Goal: Task Accomplishment & Management: Complete application form

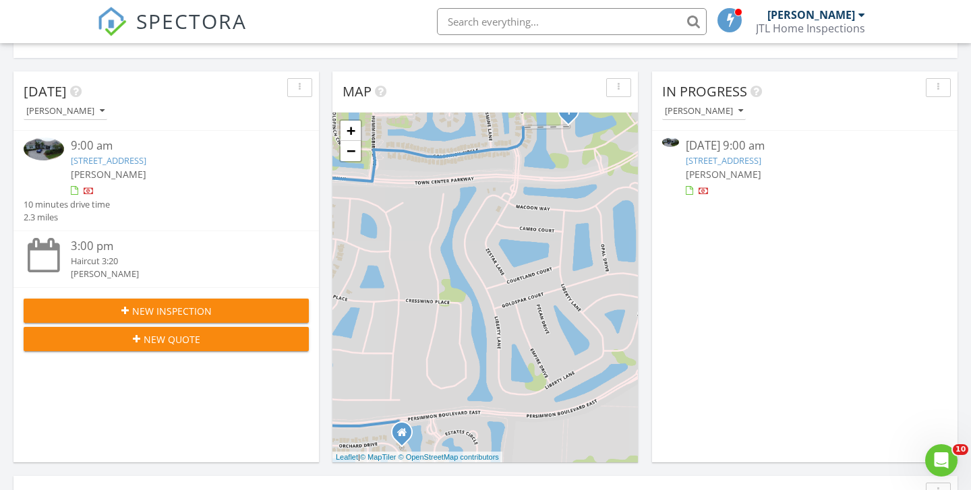
click at [146, 154] on link "15263 Wildwood Cir, Westlake, FL 33470" at bounding box center [109, 160] width 76 height 12
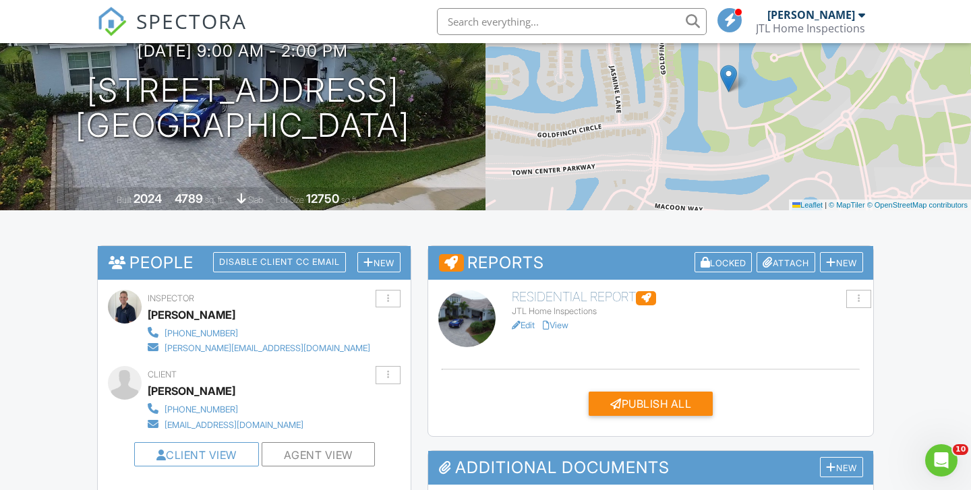
scroll to position [164, 0]
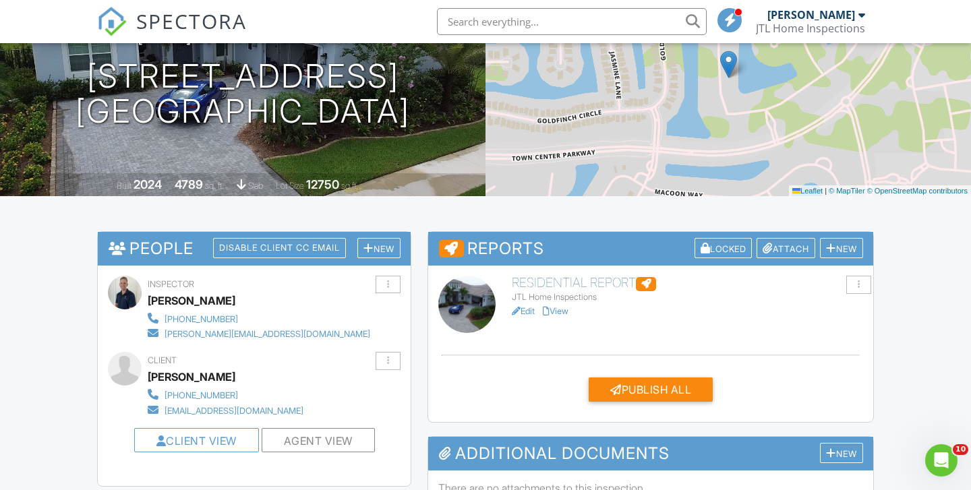
click at [569, 306] on link "View" at bounding box center [556, 311] width 26 height 10
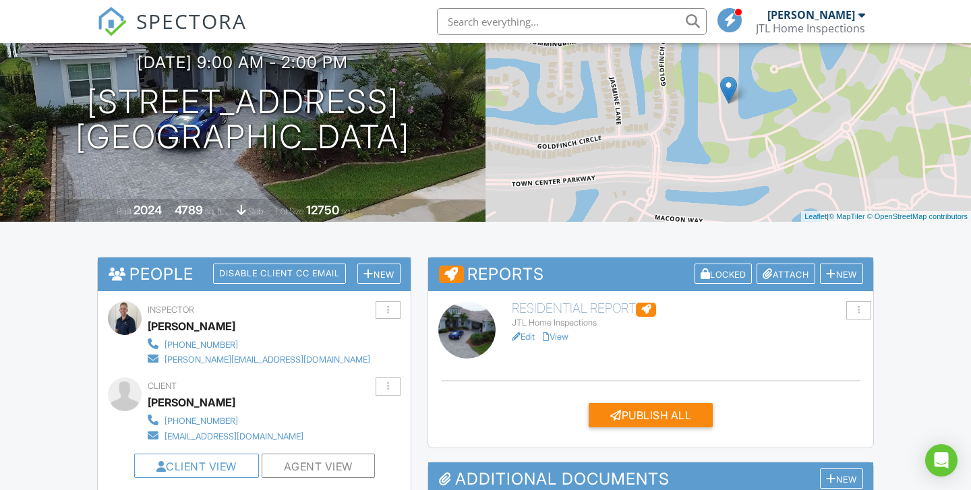
scroll to position [148, 0]
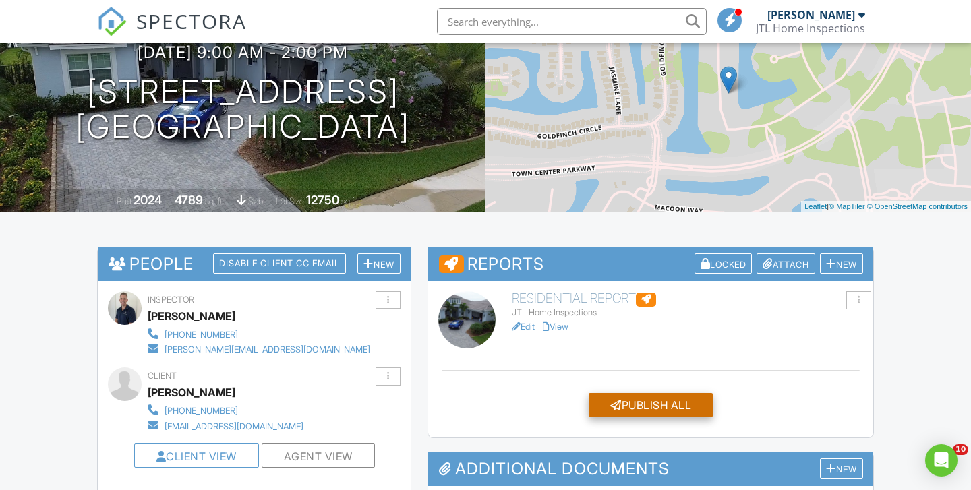
click at [665, 401] on div "Publish All" at bounding box center [651, 405] width 124 height 24
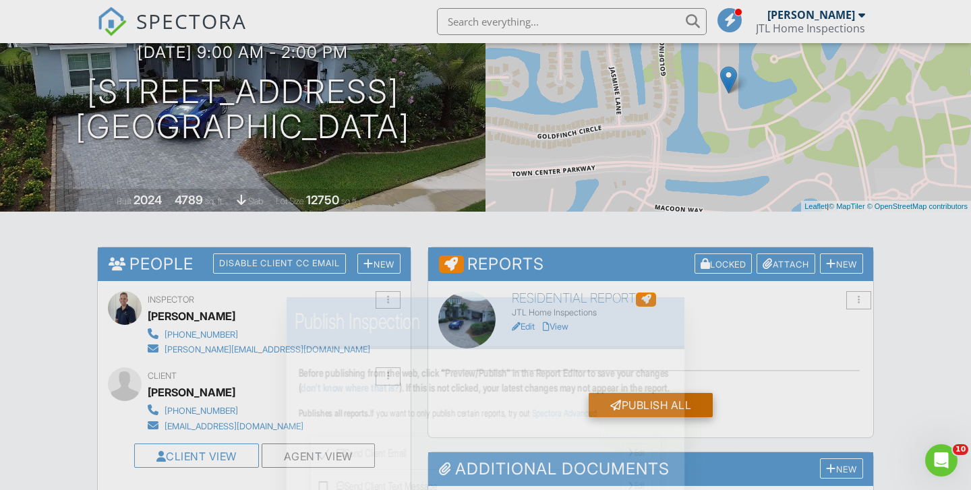
scroll to position [0, 0]
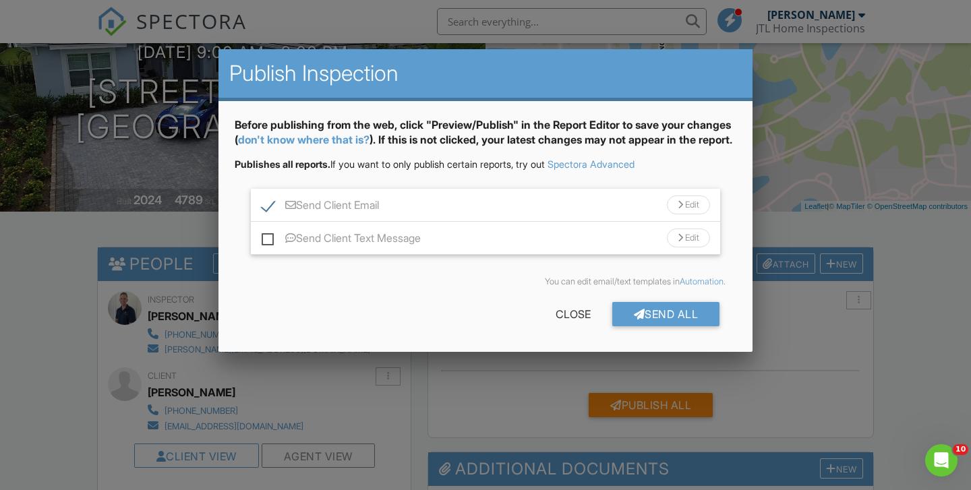
click at [642, 326] on div "Send All" at bounding box center [666, 314] width 108 height 24
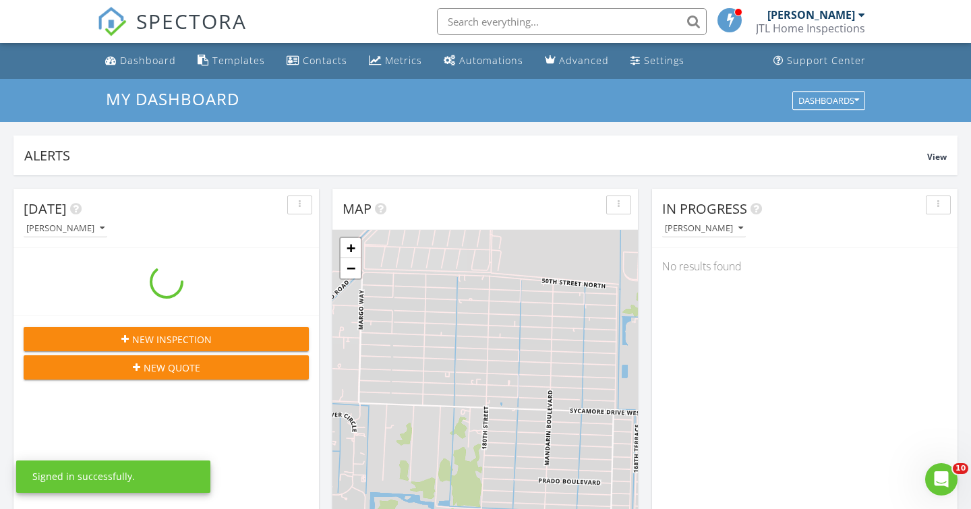
scroll to position [1228, 972]
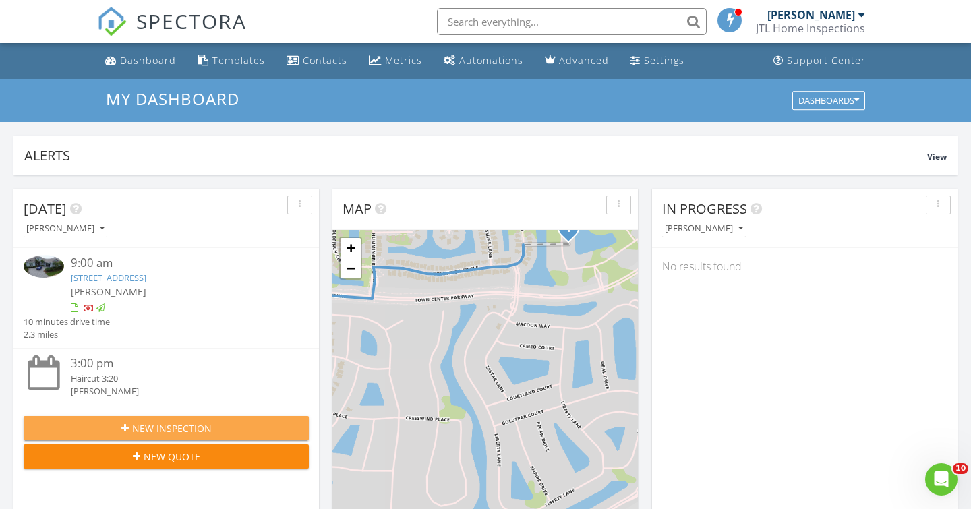
click at [249, 434] on div "New Inspection" at bounding box center [166, 429] width 264 height 14
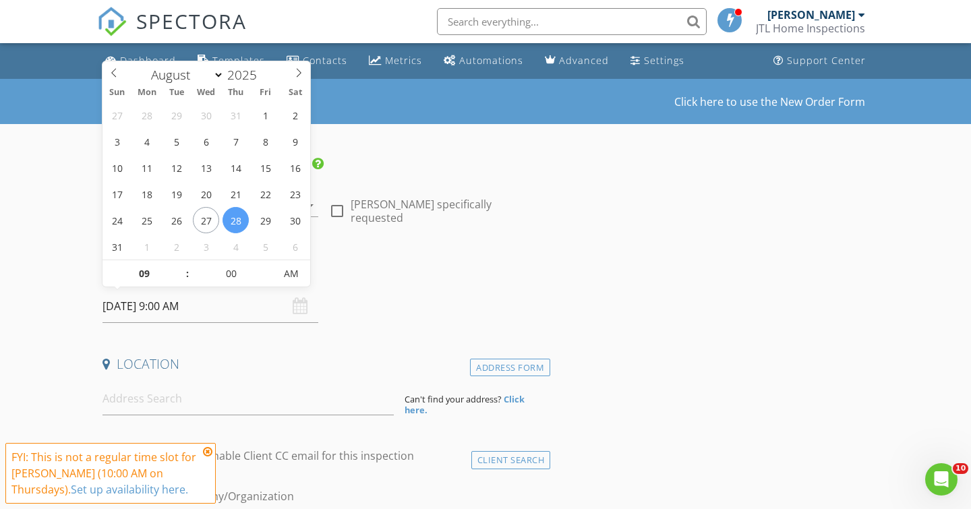
click at [181, 300] on input "08/28/2025 9:00 AM" at bounding box center [211, 306] width 216 height 33
select select "8"
click at [295, 73] on icon at bounding box center [298, 72] width 9 height 9
type input "[DATE] 9:00 AM"
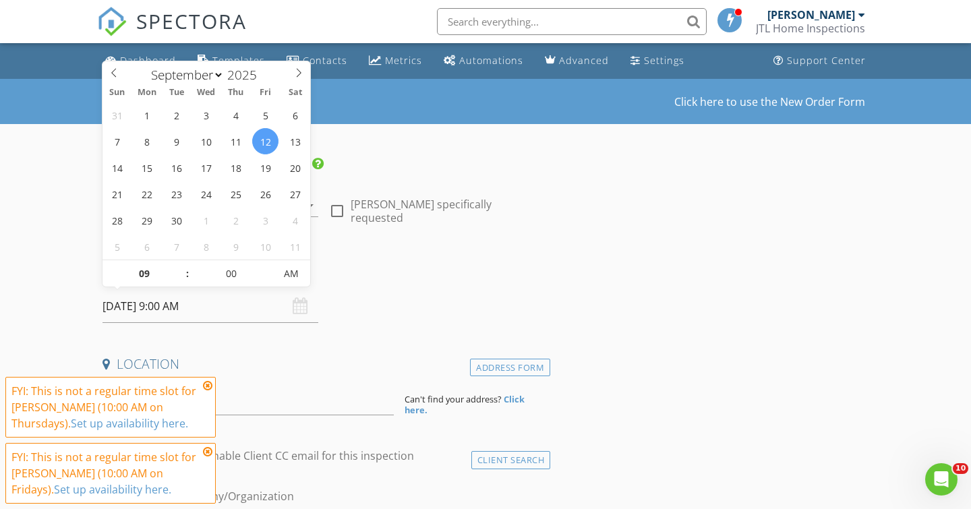
click at [347, 264] on h4 "Date/Time" at bounding box center [324, 272] width 443 height 18
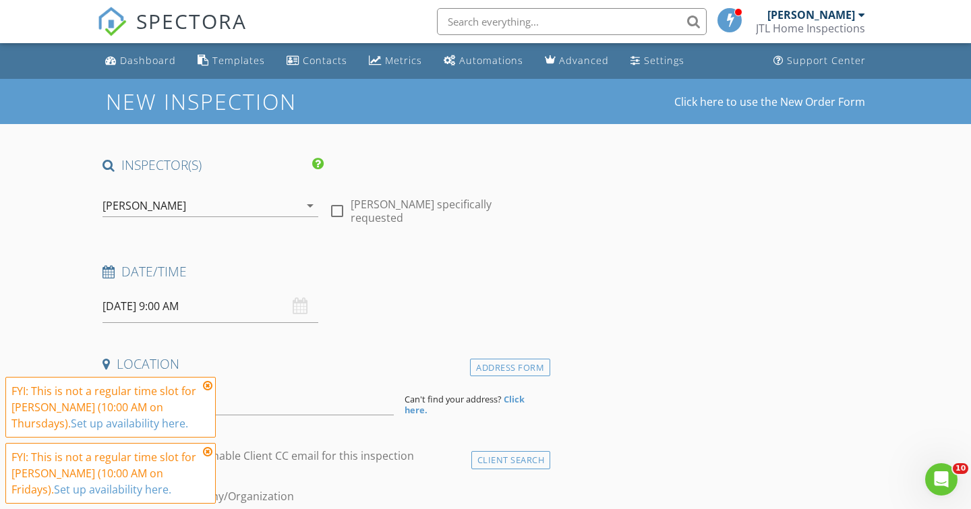
click at [210, 387] on icon at bounding box center [207, 385] width 9 height 11
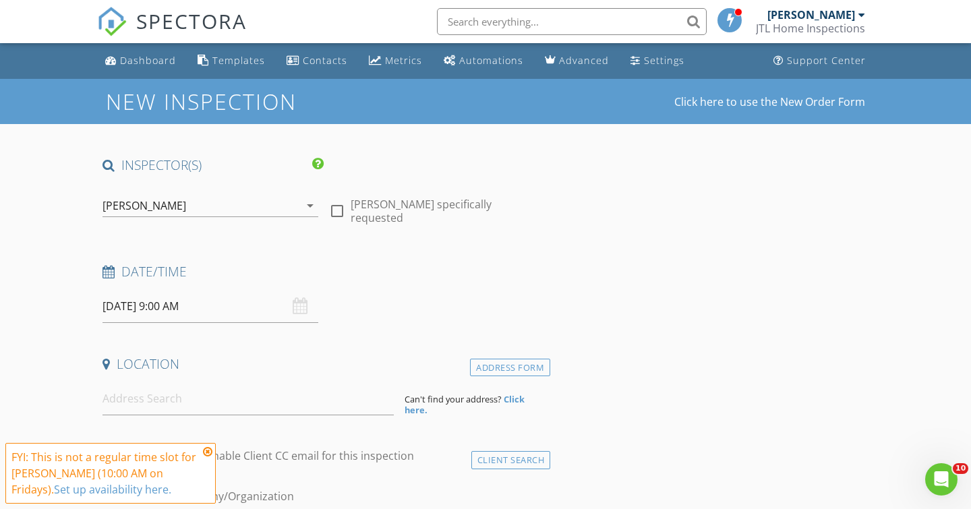
click at [207, 449] on icon at bounding box center [207, 452] width 9 height 11
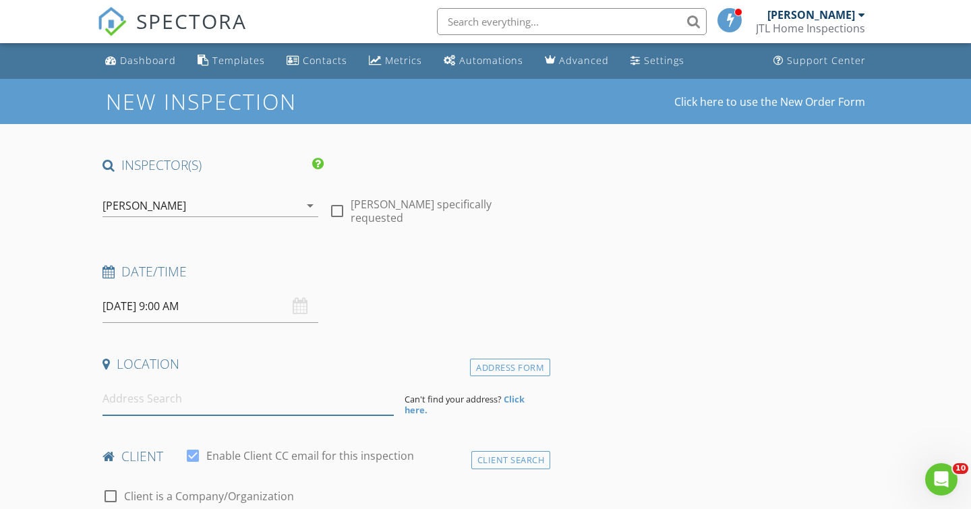
click at [184, 405] on input at bounding box center [248, 398] width 291 height 33
type input "15217 Wildwood Circle, Loxahatchee, FL, USA"
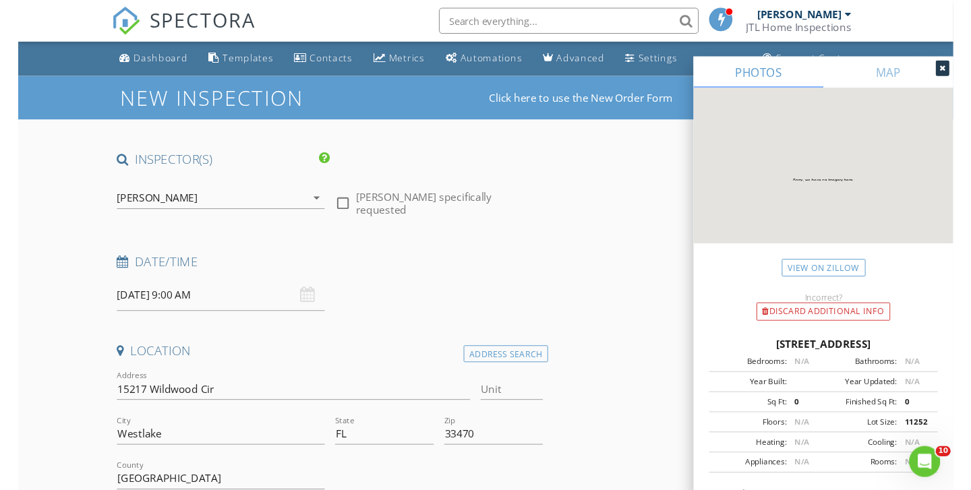
scroll to position [113, 0]
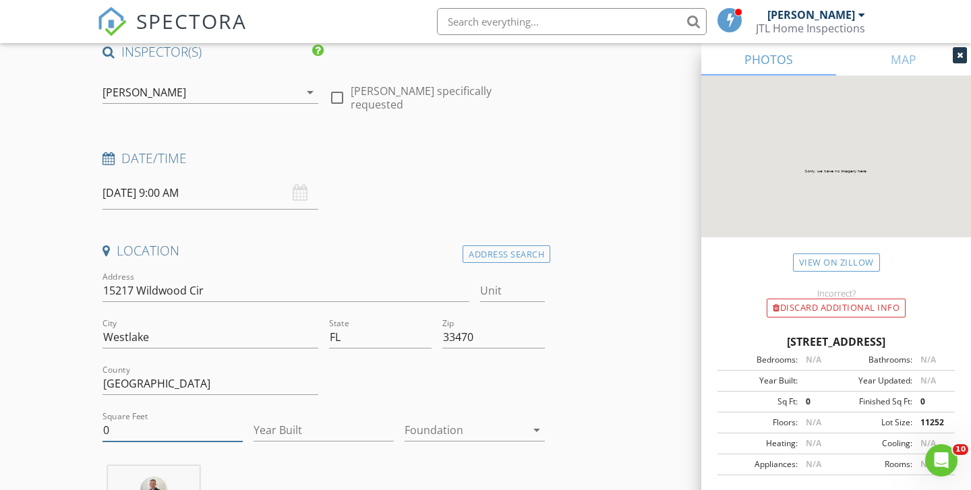
click at [198, 422] on input "0" at bounding box center [173, 431] width 140 height 22
type input "4789"
click at [306, 428] on input "Year Built" at bounding box center [324, 431] width 140 height 22
type input "2025"
click at [453, 421] on div at bounding box center [465, 431] width 121 height 22
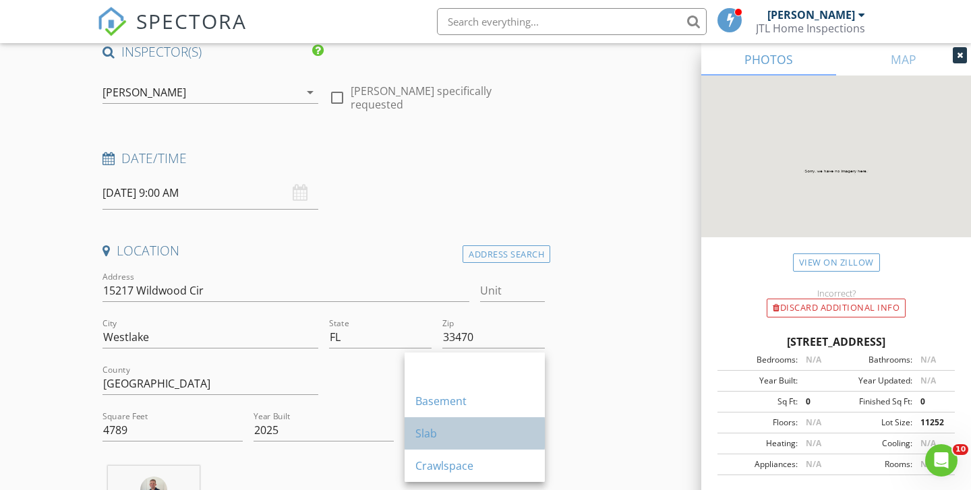
click at [451, 442] on div "Slab" at bounding box center [475, 434] width 119 height 32
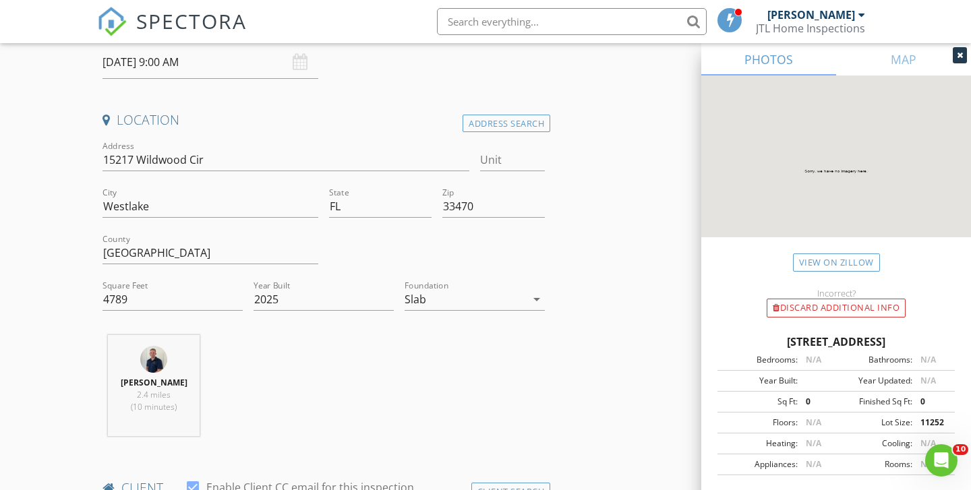
scroll to position [260, 0]
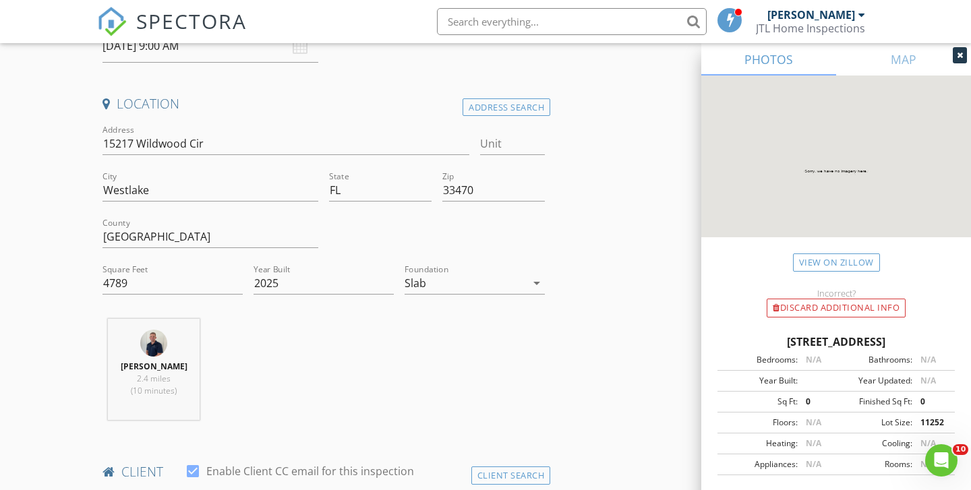
click at [959, 55] on icon at bounding box center [960, 55] width 6 height 8
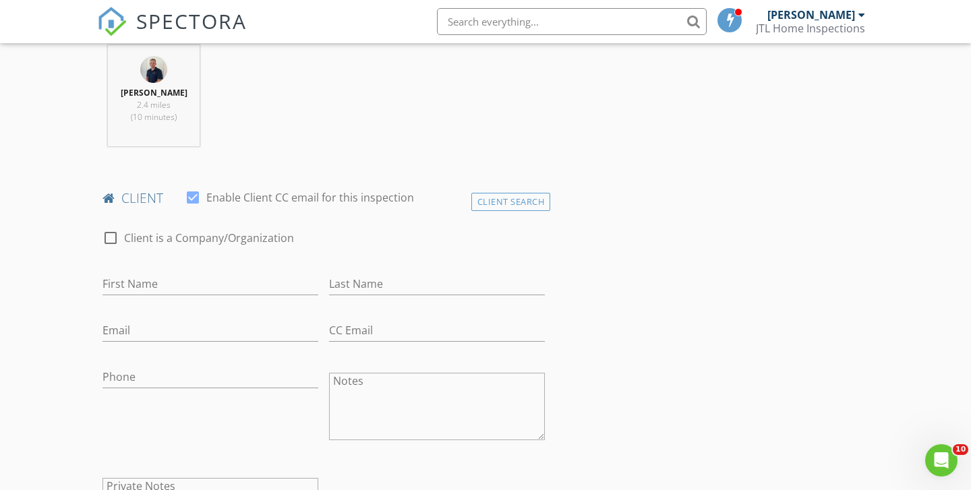
scroll to position [549, 0]
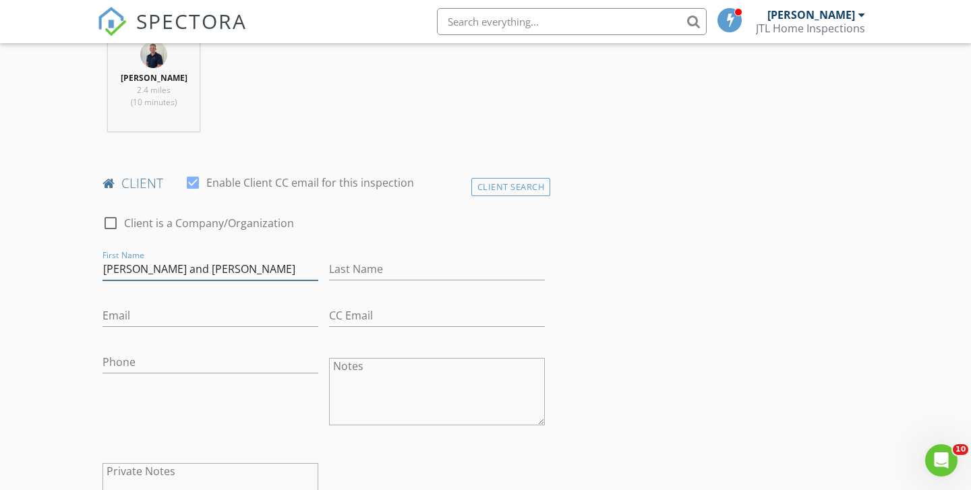
type input "Anne and Sebastian"
type input "Koscialkowski"
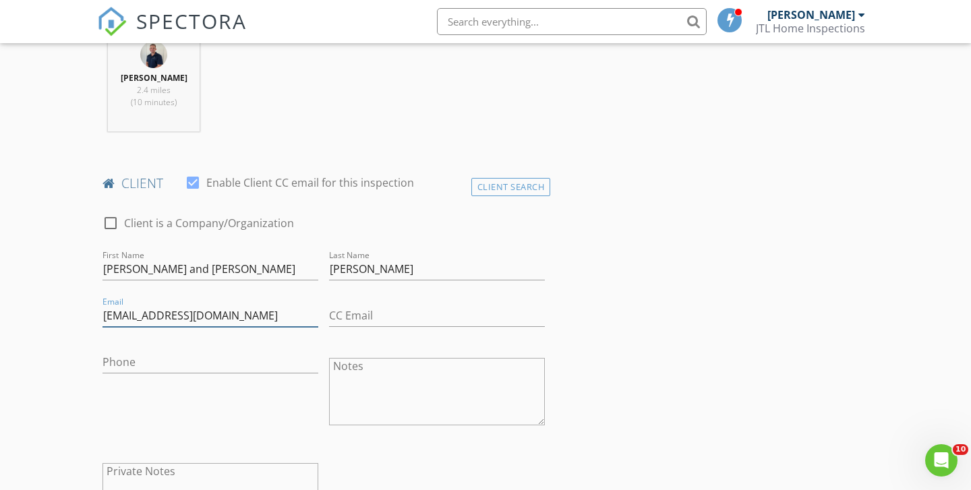
type input "Amlkowski1@gmail.com"
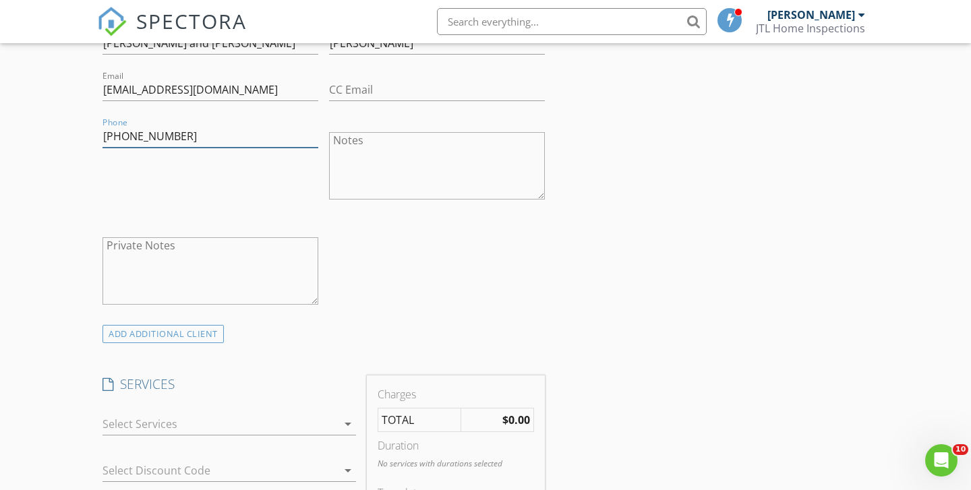
scroll to position [833, 0]
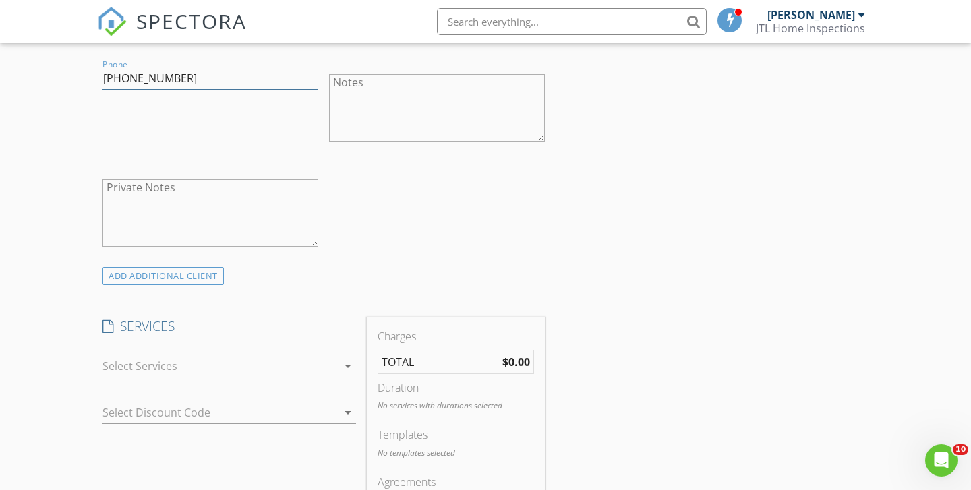
type input "516-225-5309"
click at [212, 366] on div at bounding box center [220, 366] width 235 height 22
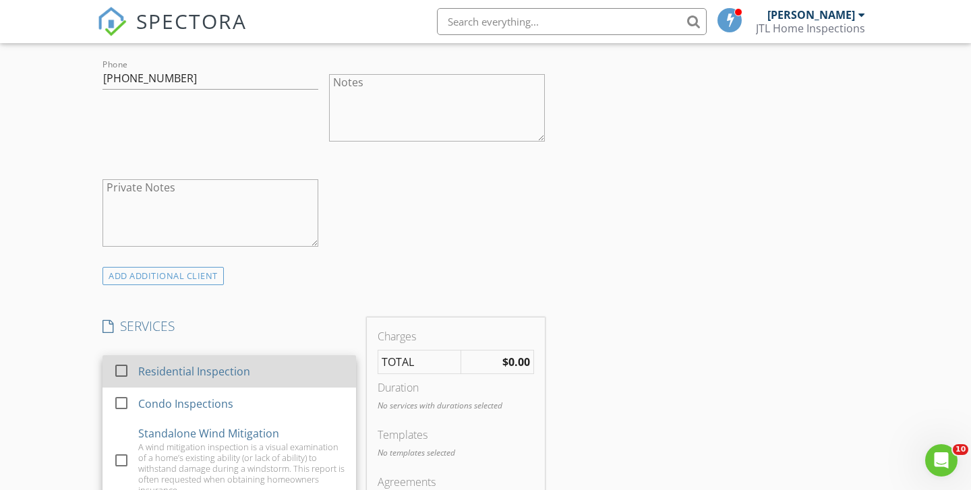
click at [202, 365] on div "Residential Inspection" at bounding box center [194, 372] width 112 height 16
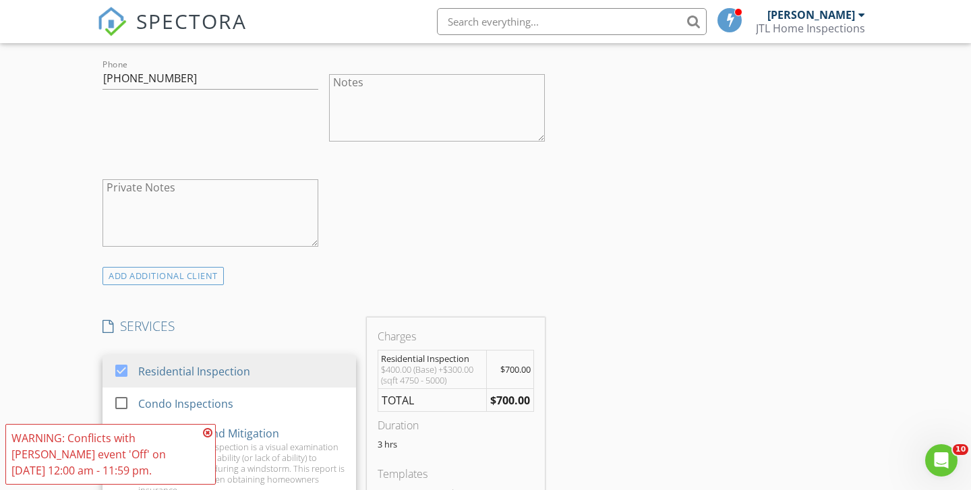
click at [245, 328] on h4 "SERVICES" at bounding box center [230, 327] width 254 height 18
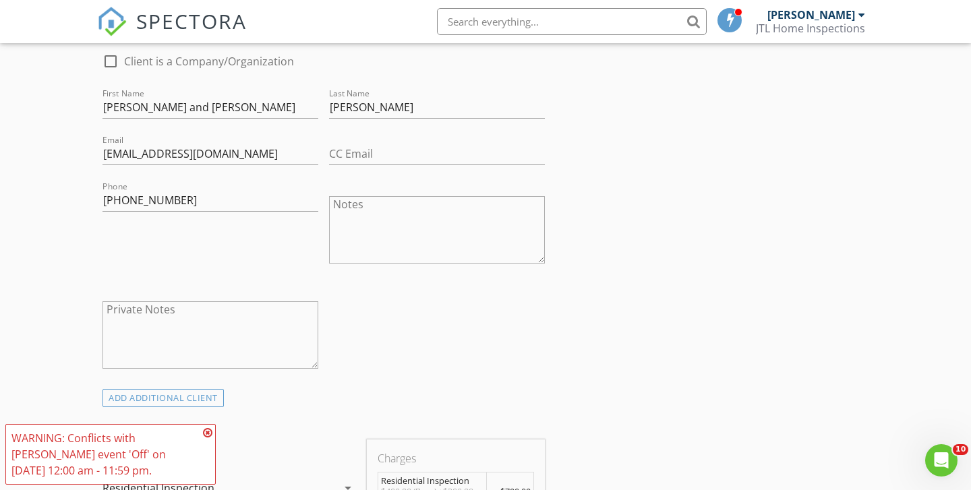
scroll to position [820, 0]
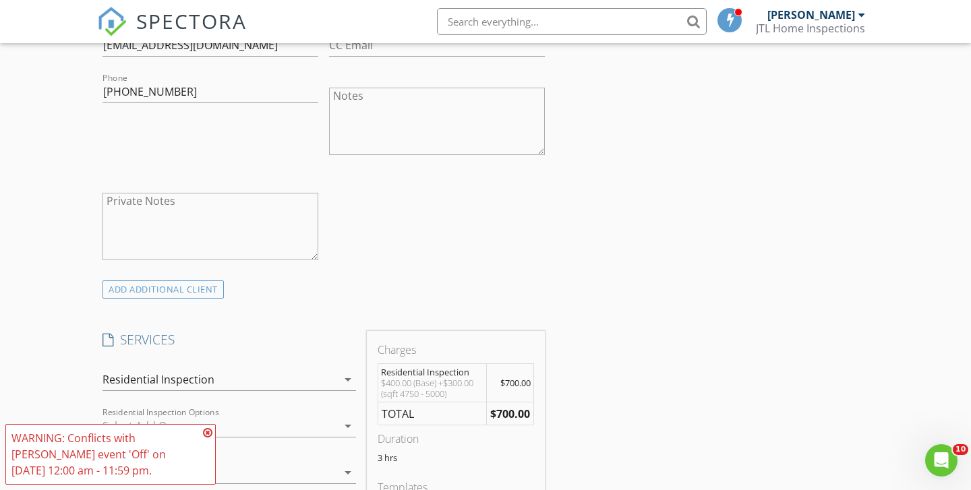
click at [209, 430] on icon at bounding box center [207, 433] width 9 height 11
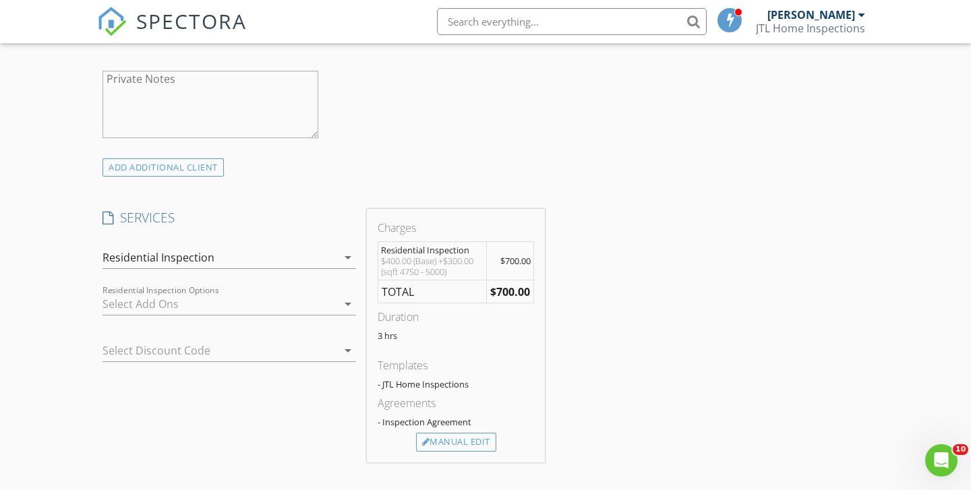
scroll to position [965, 0]
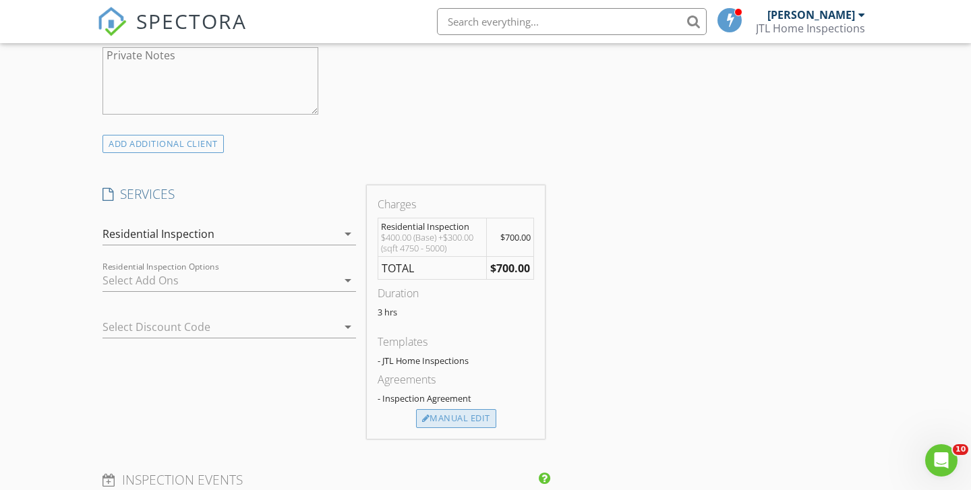
click at [455, 422] on div "Manual Edit" at bounding box center [456, 418] width 80 height 19
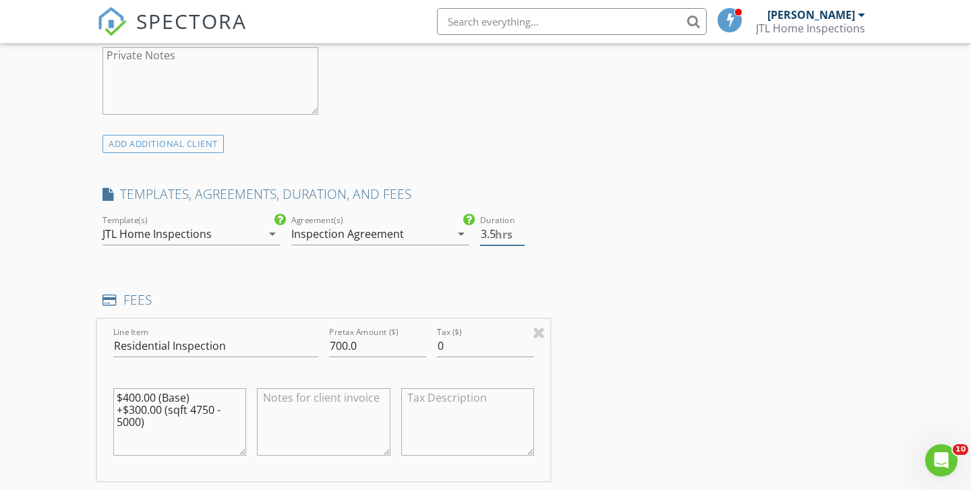
click at [520, 227] on input "3.5" at bounding box center [502, 234] width 45 height 22
click at [520, 227] on input "4" at bounding box center [502, 234] width 45 height 22
click at [520, 227] on input "4.5" at bounding box center [502, 234] width 45 height 22
type input "5"
click at [520, 227] on input "5" at bounding box center [502, 234] width 45 height 22
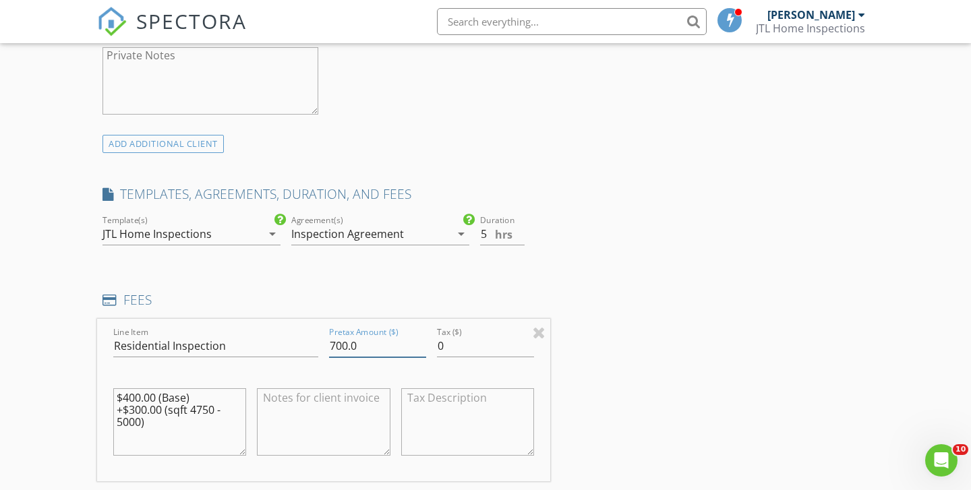
drag, startPoint x: 374, startPoint y: 345, endPoint x: 287, endPoint y: 333, distance: 87.3
click at [287, 333] on div "Line Item Residential Inspection Pretax Amount ($) 700.0 Tax ($) 0 $400.00 (Bas…" at bounding box center [323, 400] width 453 height 163
type input "650"
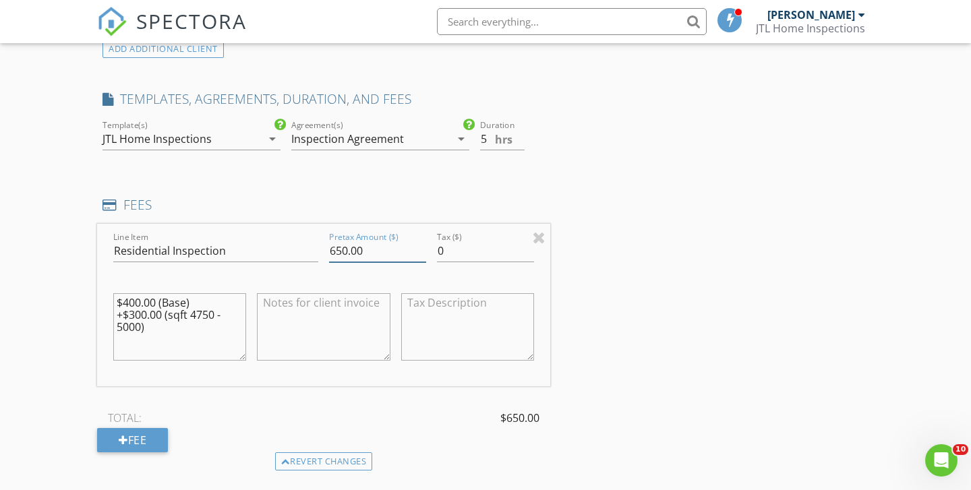
scroll to position [1063, 0]
type input "650.00"
drag, startPoint x: 159, startPoint y: 328, endPoint x: 98, endPoint y: 261, distance: 90.7
click at [98, 261] on div "Line Item Residential Inspection Pretax Amount ($) 650.00 Tax ($) 0 $400.00 (Ba…" at bounding box center [323, 302] width 453 height 163
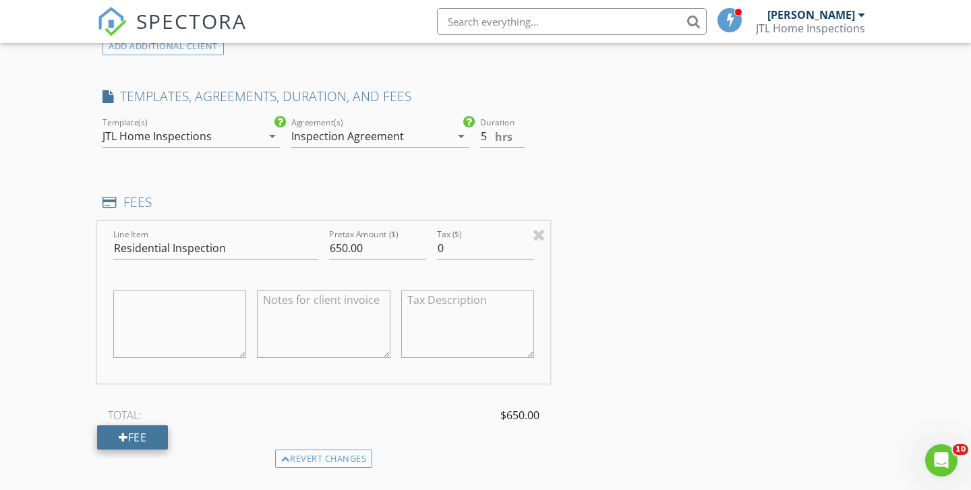
click at [143, 428] on div "Fee" at bounding box center [132, 438] width 71 height 24
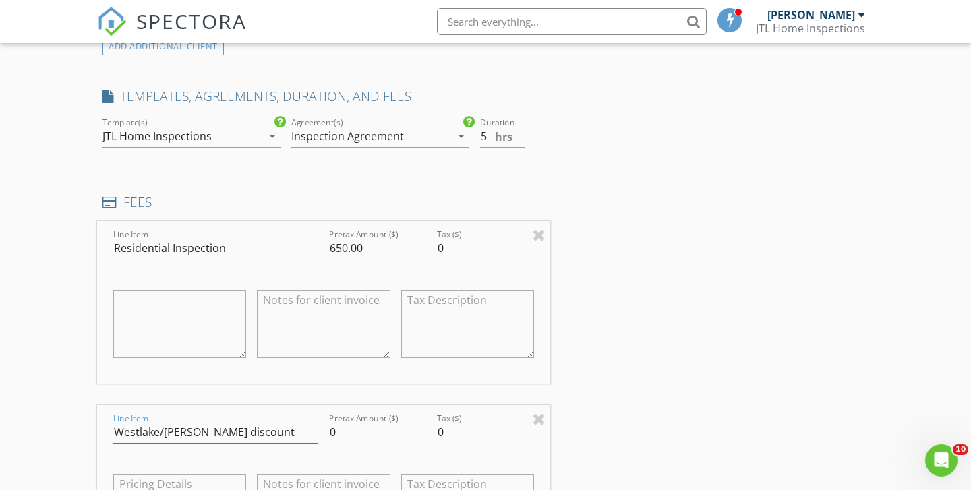
type input "Westlake/LEO discount"
click at [360, 432] on input "0" at bounding box center [377, 433] width 97 height 22
type input "0"
type input "-7"
type input "-50"
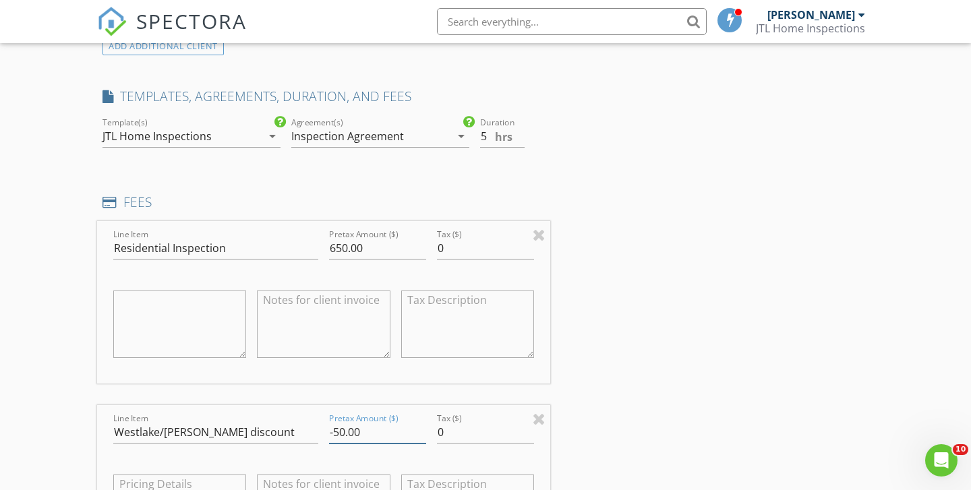
type input "-50.00"
drag, startPoint x: 239, startPoint y: 434, endPoint x: 160, endPoint y: 430, distance: 79.7
click at [160, 430] on input "Westlake/LEO discount" at bounding box center [215, 433] width 205 height 22
click at [188, 430] on input "Westlake/LEO discount" at bounding box center [215, 433] width 205 height 22
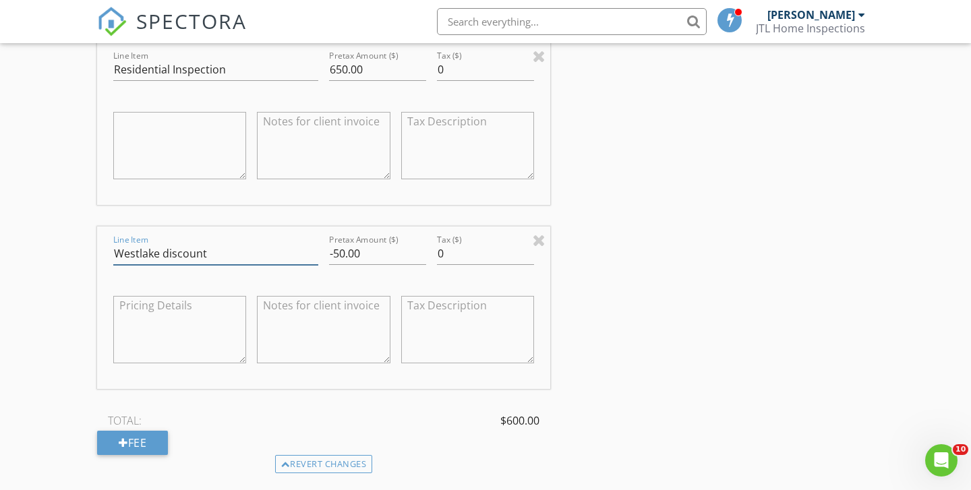
scroll to position [1309, 0]
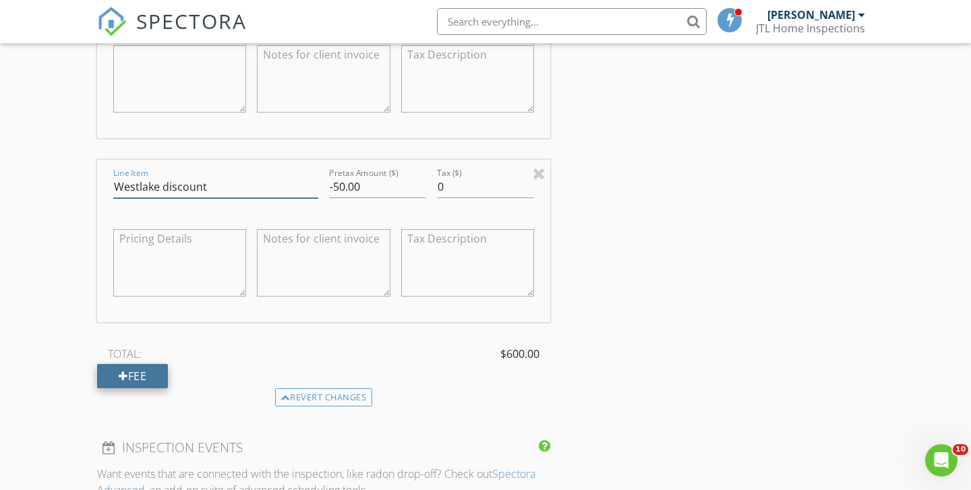
type input "Westlake discount"
click at [138, 373] on div "Fee" at bounding box center [132, 376] width 71 height 24
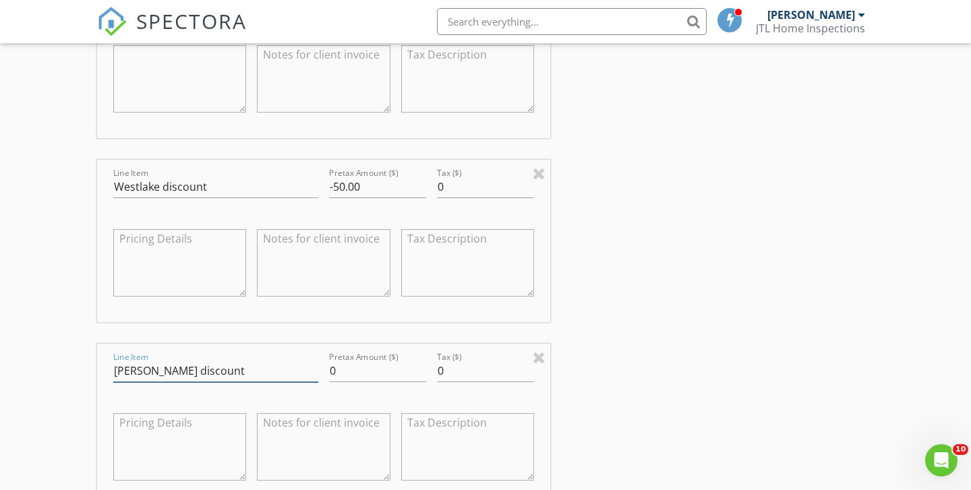
type input "LEO discount"
click at [358, 372] on input "0" at bounding box center [377, 371] width 97 height 22
type input "-25"
type input "-25.00"
click at [631, 396] on div "INSPECTOR(S) check_box Chris Lohberg PRIMARY Chris Lohberg arrow_drop_down chec…" at bounding box center [485, 211] width 777 height 2727
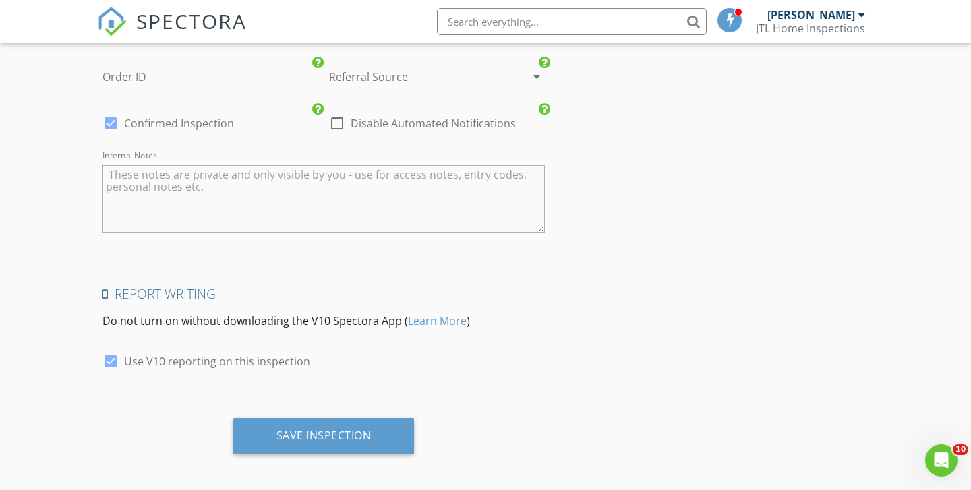
scroll to position [2419, 0]
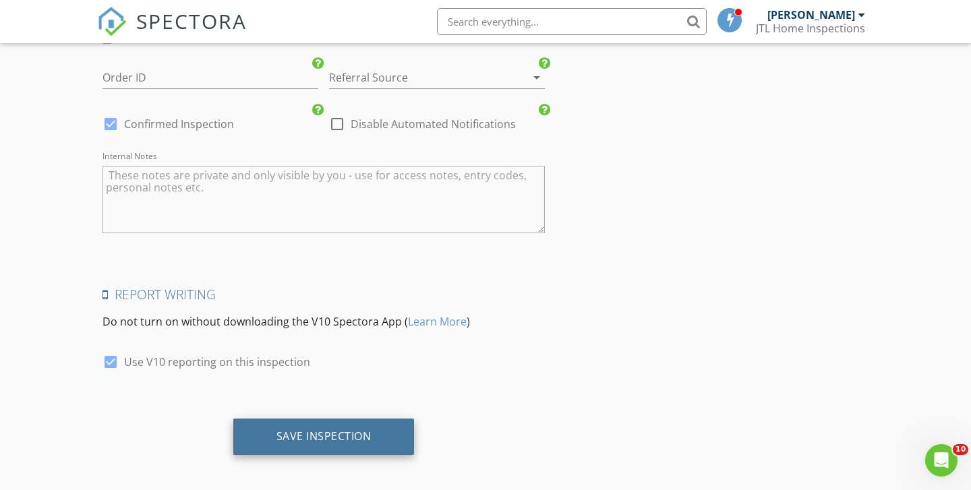
click at [355, 439] on div "Save Inspection" at bounding box center [323, 437] width 181 height 36
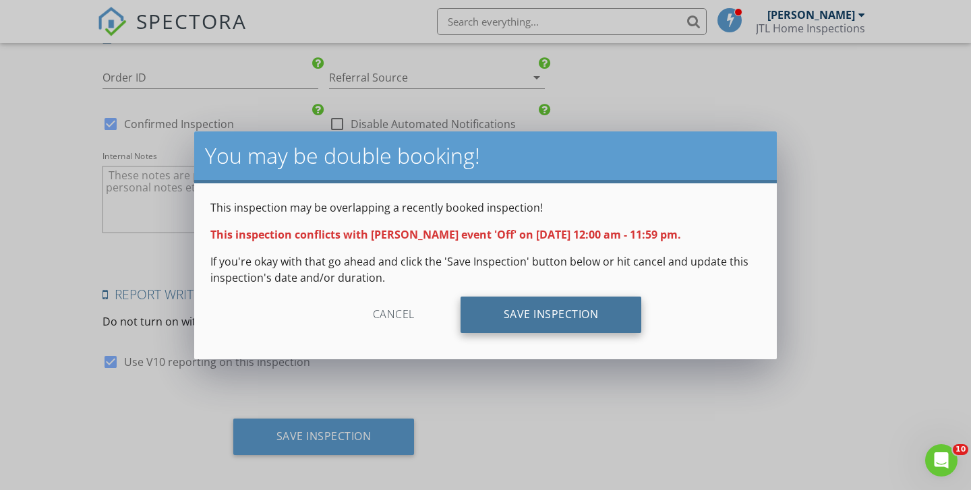
click at [536, 314] on div "Save Inspection" at bounding box center [551, 315] width 181 height 36
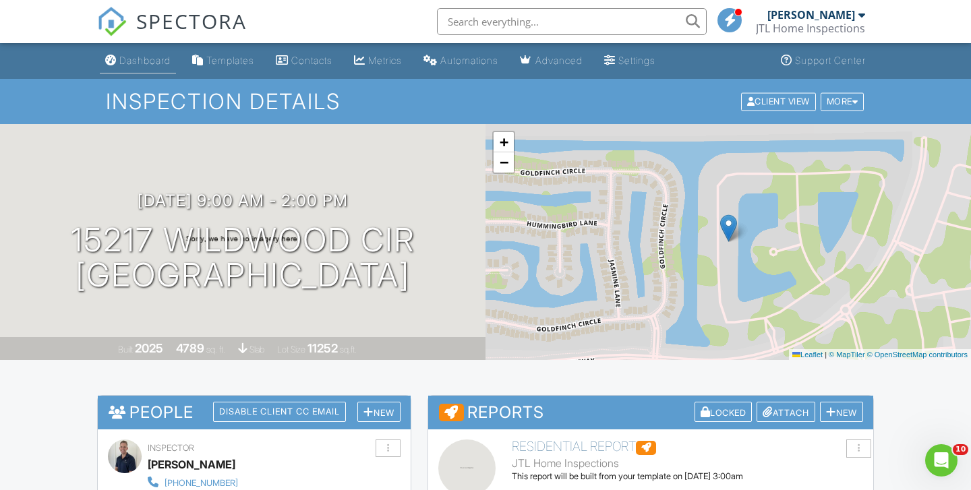
click at [156, 55] on div "Dashboard" at bounding box center [144, 60] width 51 height 11
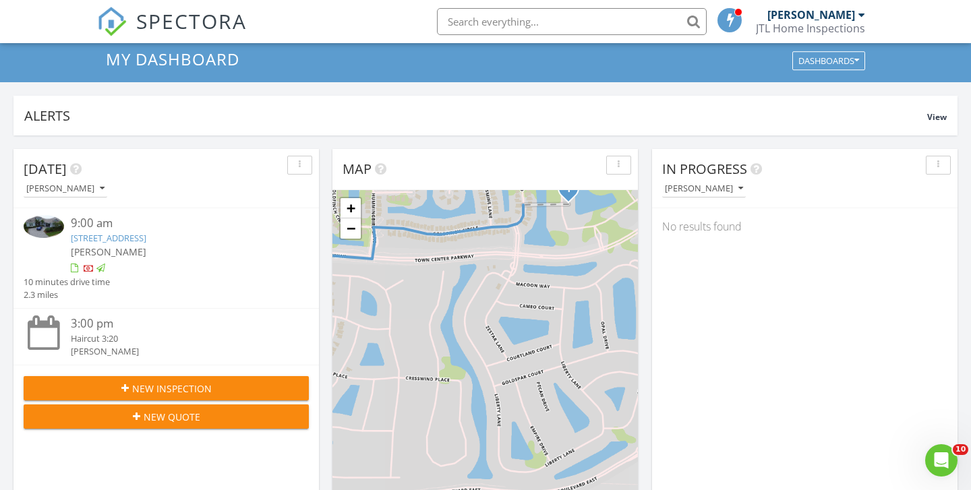
scroll to position [44, 0]
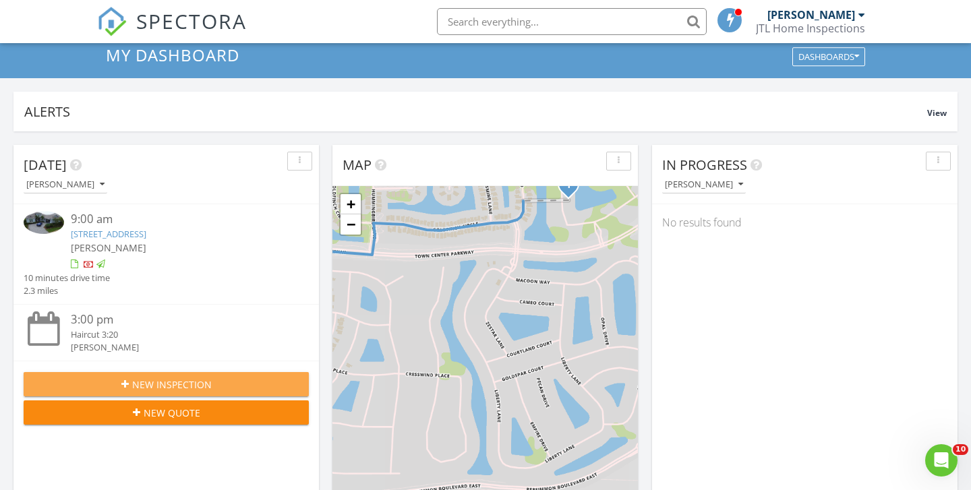
click at [190, 384] on span "New Inspection" at bounding box center [172, 385] width 80 height 14
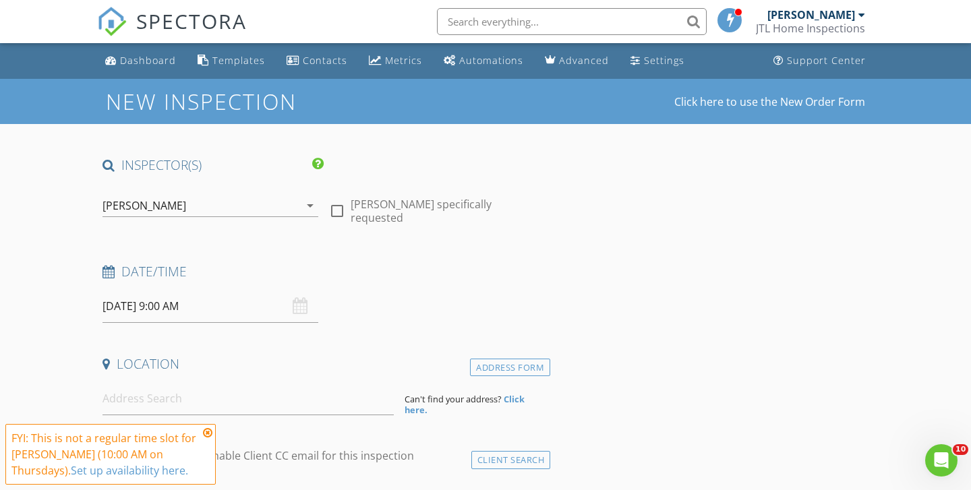
click at [188, 313] on input "08/28/2025 9:00 AM" at bounding box center [211, 306] width 216 height 33
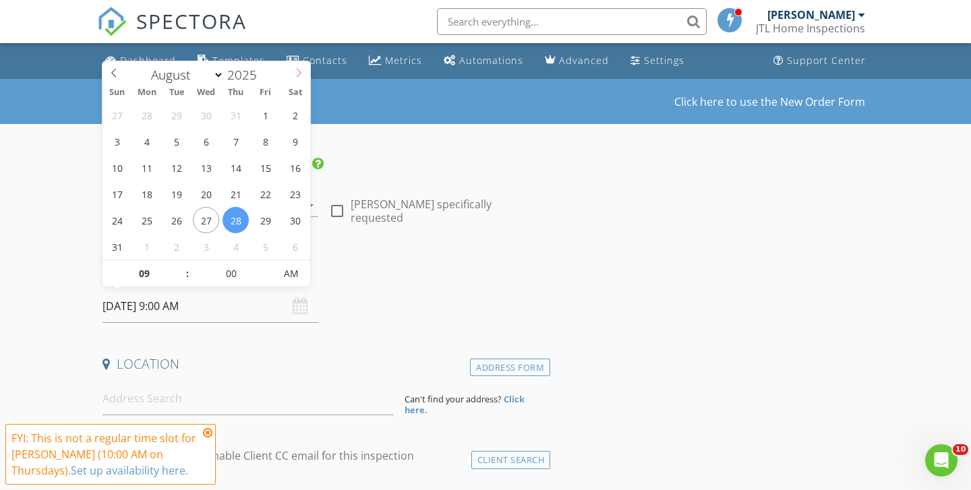
select select "8"
click at [296, 72] on icon at bounding box center [298, 72] width 9 height 9
type input "[DATE] 9:00 AM"
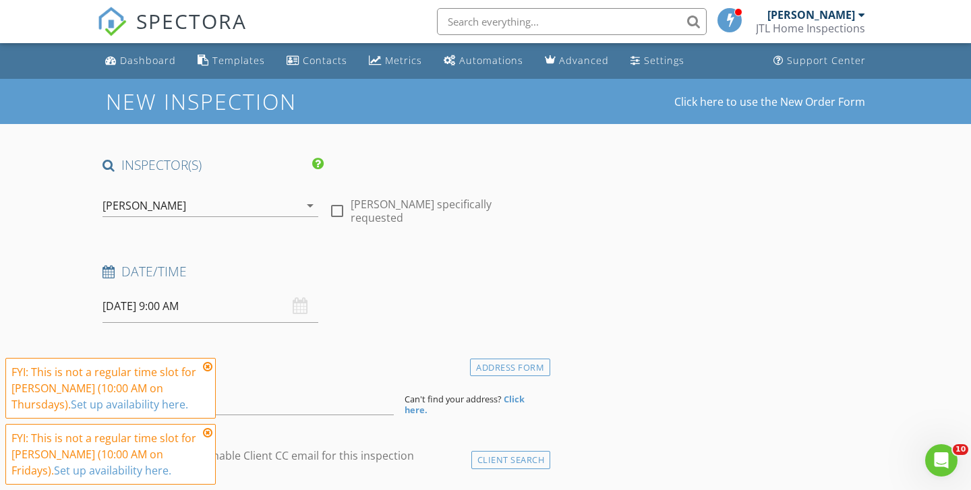
click at [394, 293] on div "Date/Time 09/19/2025 9:00 AM" at bounding box center [323, 293] width 453 height 60
click at [296, 389] on input at bounding box center [248, 398] width 291 height 33
click at [207, 367] on icon at bounding box center [207, 367] width 9 height 11
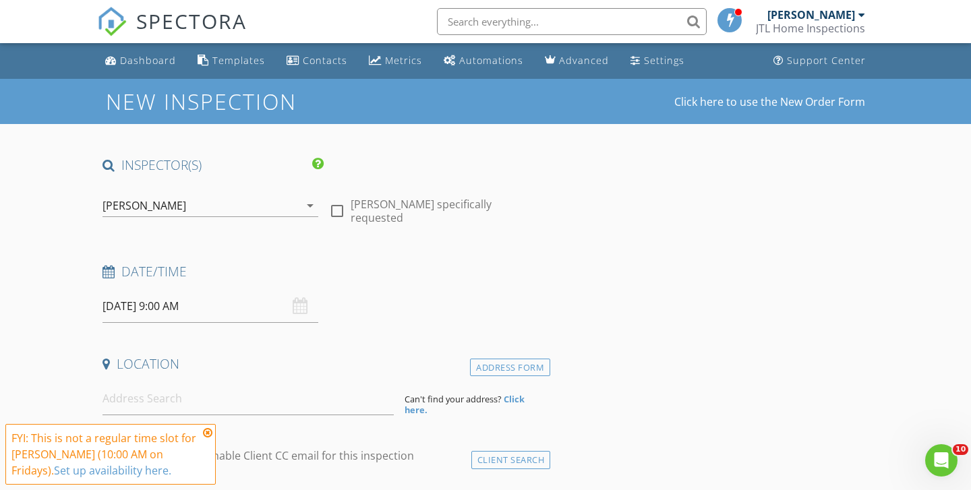
click at [206, 430] on icon at bounding box center [207, 433] width 9 height 11
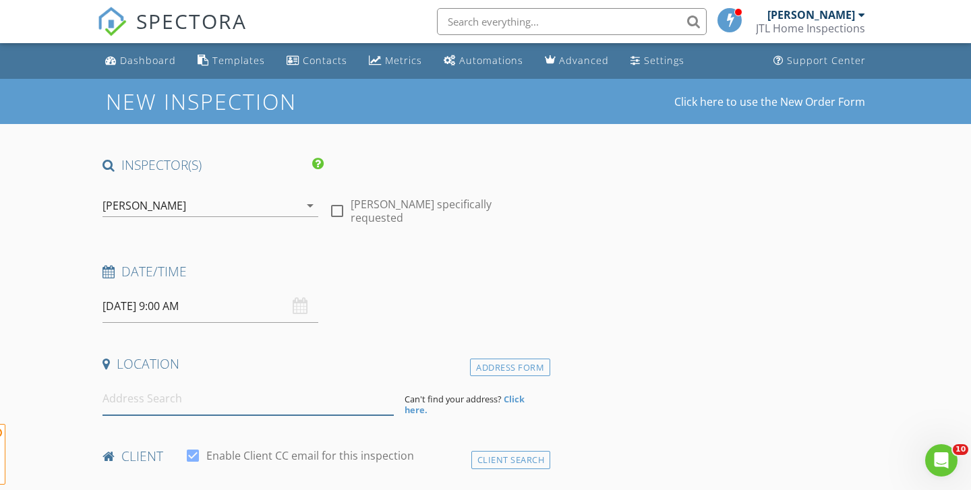
click at [198, 395] on input at bounding box center [248, 398] width 291 height 33
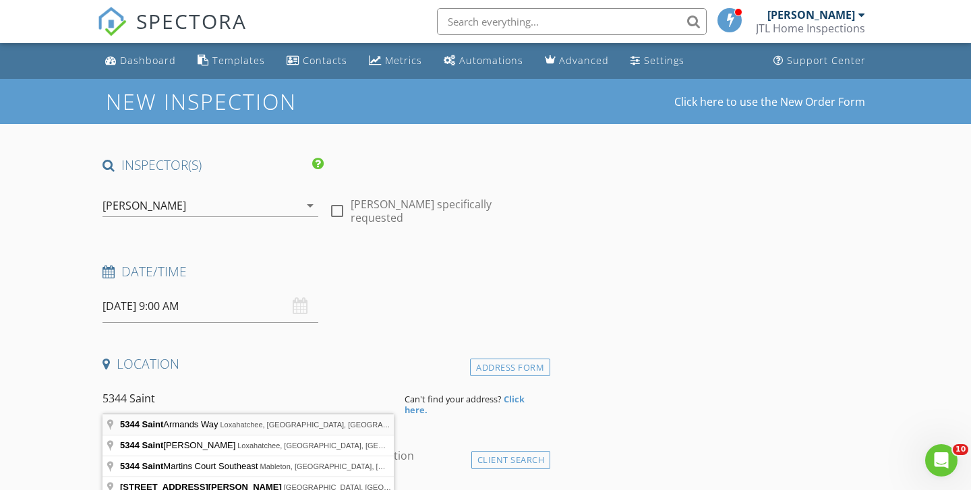
type input "5344 Saint Armands Way, Loxahatchee, FL, USA"
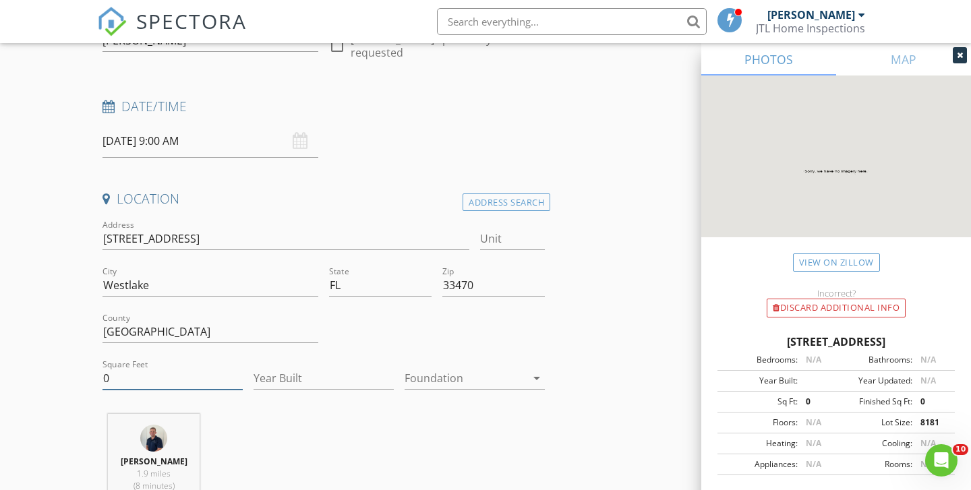
scroll to position [166, 0]
click at [187, 378] on input "0" at bounding box center [173, 378] width 140 height 22
type input "3932"
click at [284, 369] on input "Year Built" at bounding box center [324, 378] width 140 height 22
type input "2024"
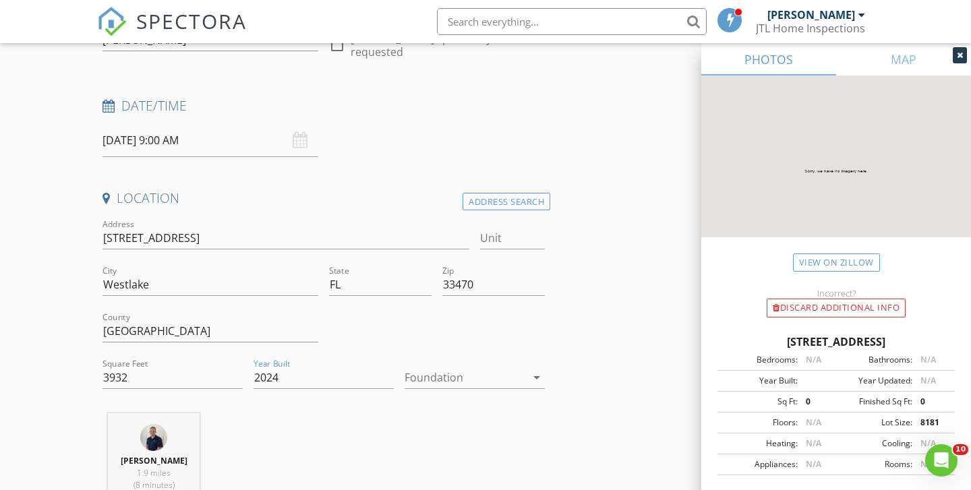
click at [493, 376] on div at bounding box center [465, 378] width 121 height 22
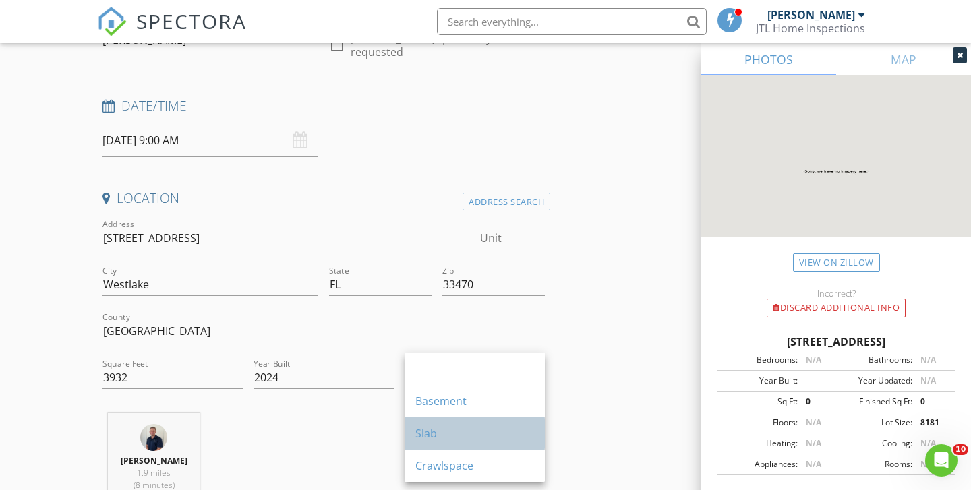
click at [436, 424] on div "Slab" at bounding box center [475, 434] width 119 height 32
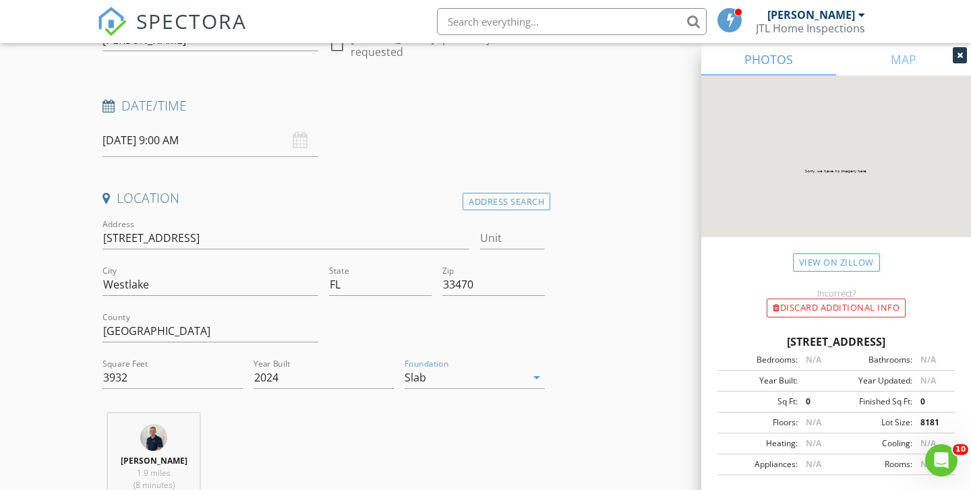
click at [541, 312] on div at bounding box center [437, 333] width 227 height 47
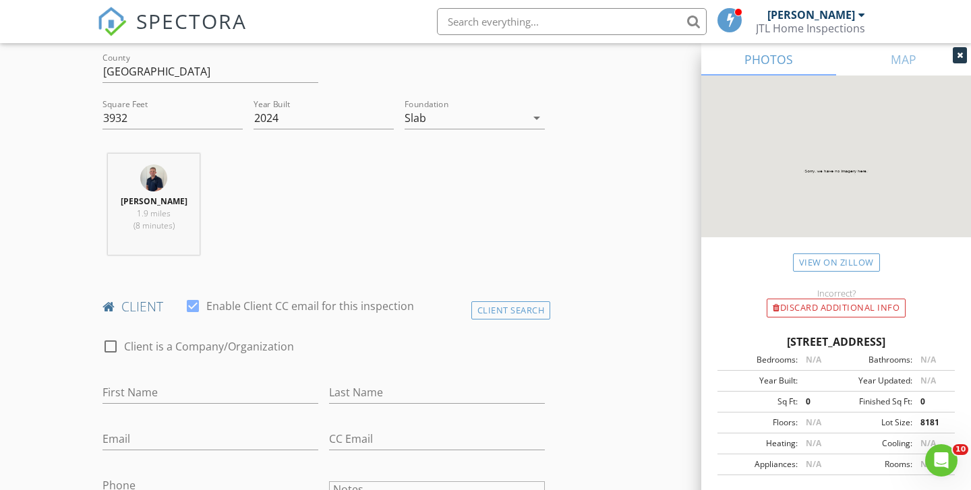
scroll to position [439, 0]
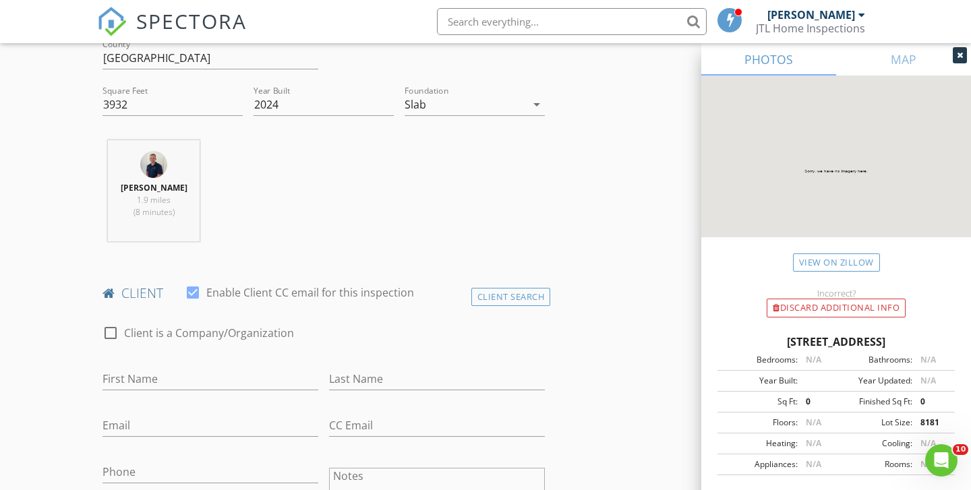
click at [225, 364] on div "First Name" at bounding box center [211, 382] width 216 height 44
type input "[PERSON_NAME]"
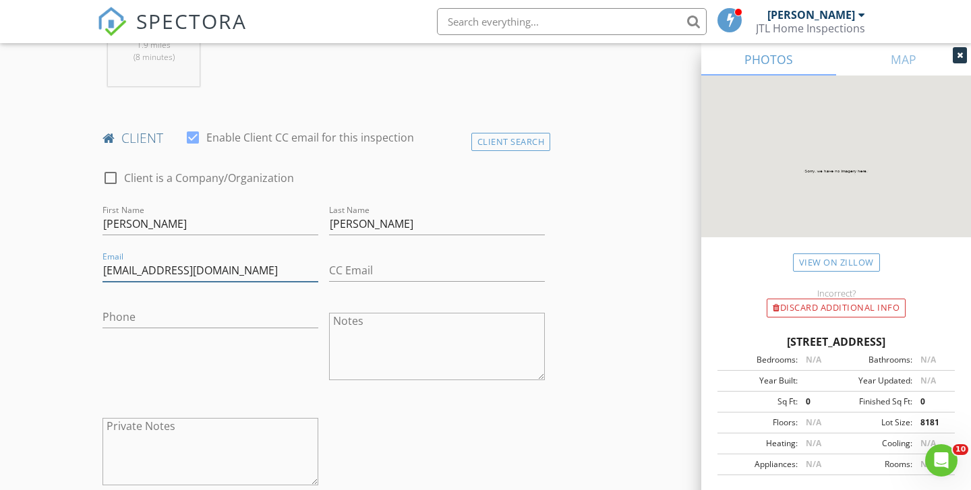
scroll to position [603, 0]
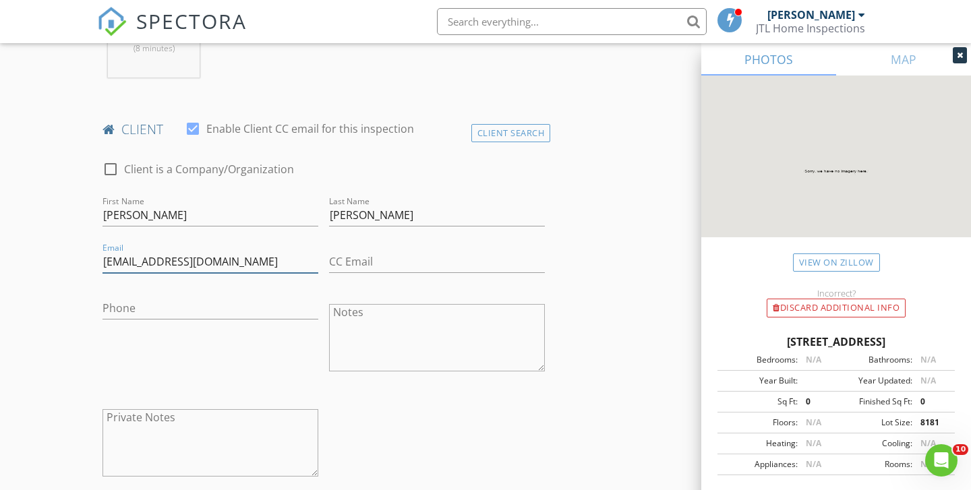
type input "JillALabbadia@gmail.com"
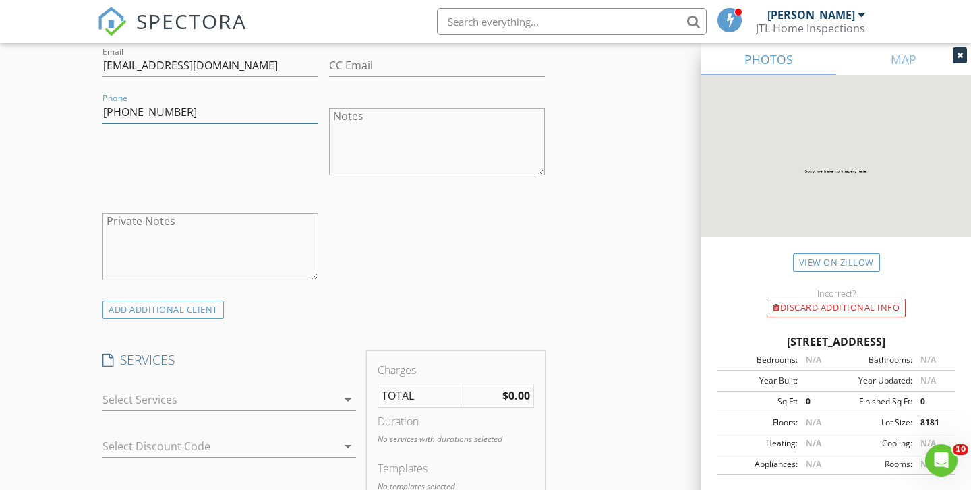
scroll to position [855, 0]
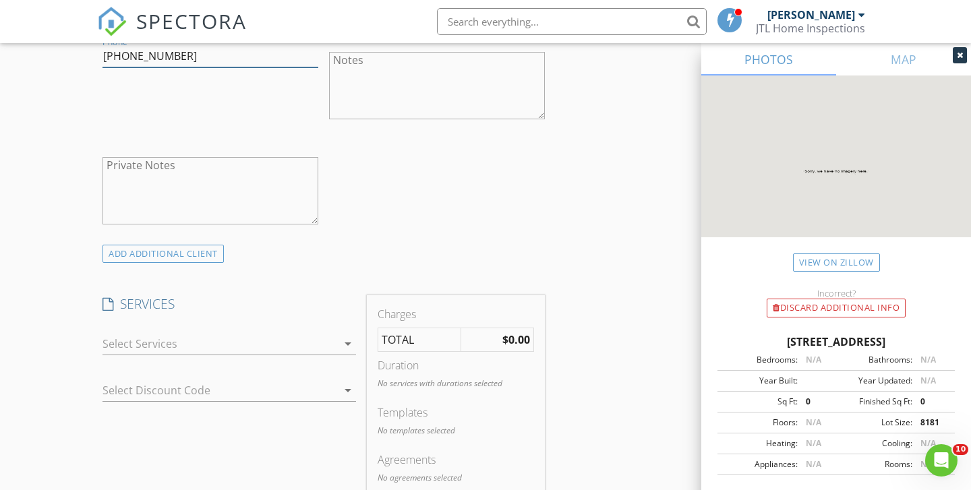
type input "[PHONE_NUMBER]"
click at [209, 335] on div at bounding box center [220, 344] width 235 height 22
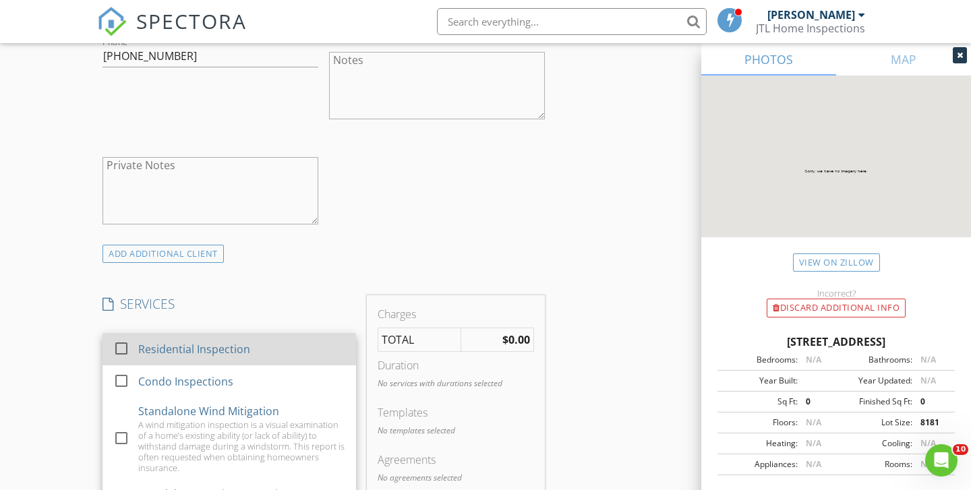
click at [191, 351] on div "Residential Inspection" at bounding box center [194, 349] width 112 height 16
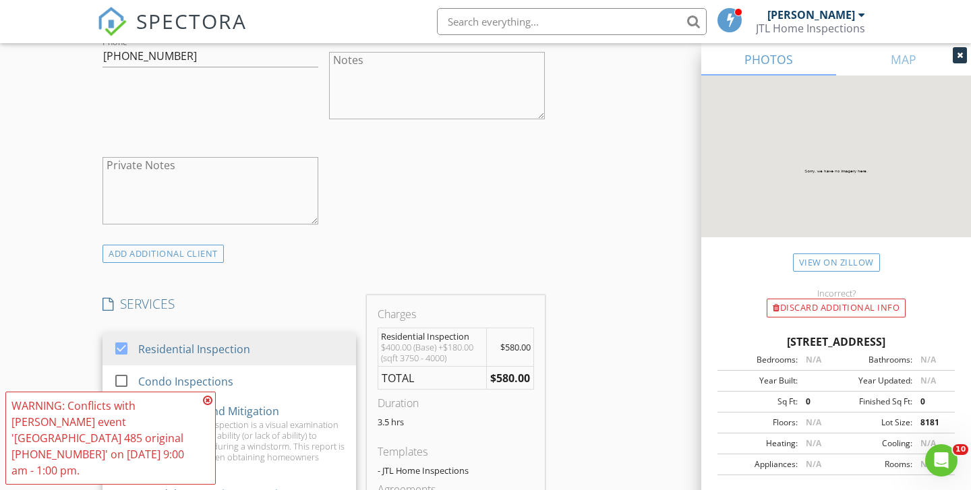
click at [347, 252] on div "ADD ADDITIONAL client" at bounding box center [323, 254] width 453 height 18
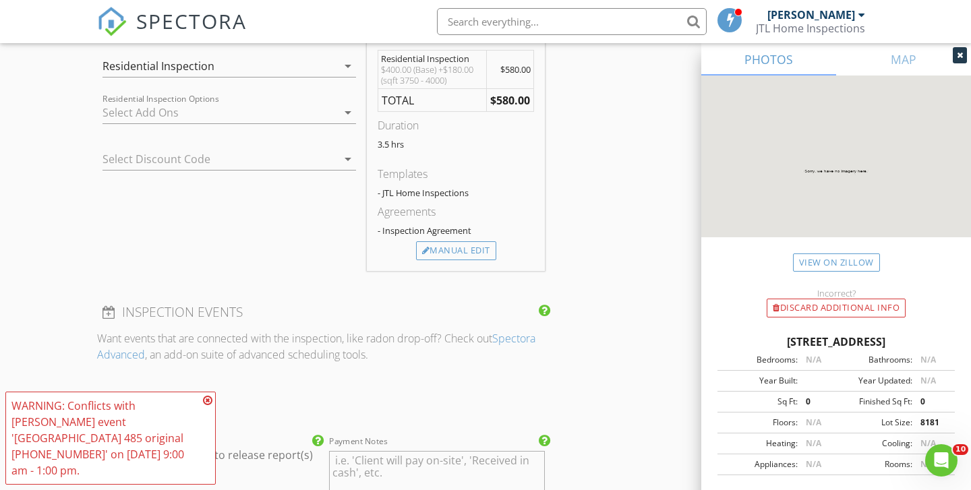
scroll to position [1152, 0]
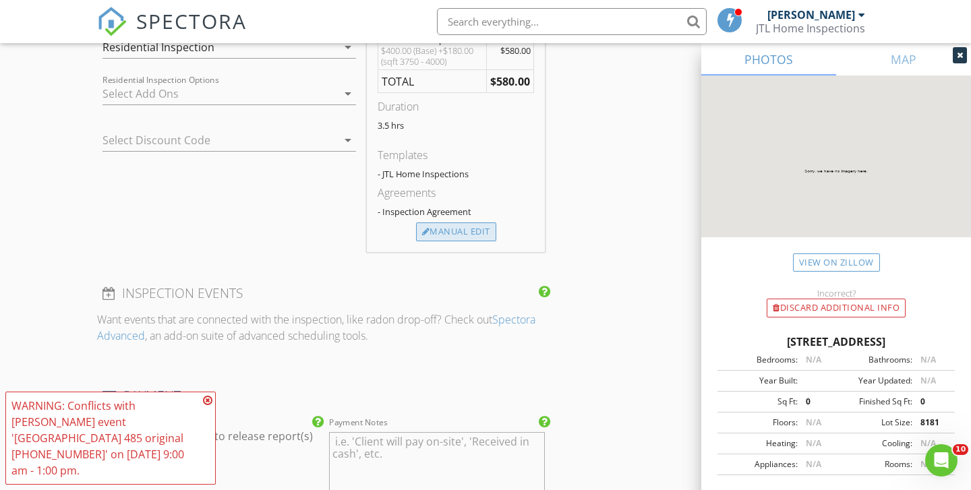
click at [447, 231] on div "Manual Edit" at bounding box center [456, 232] width 80 height 19
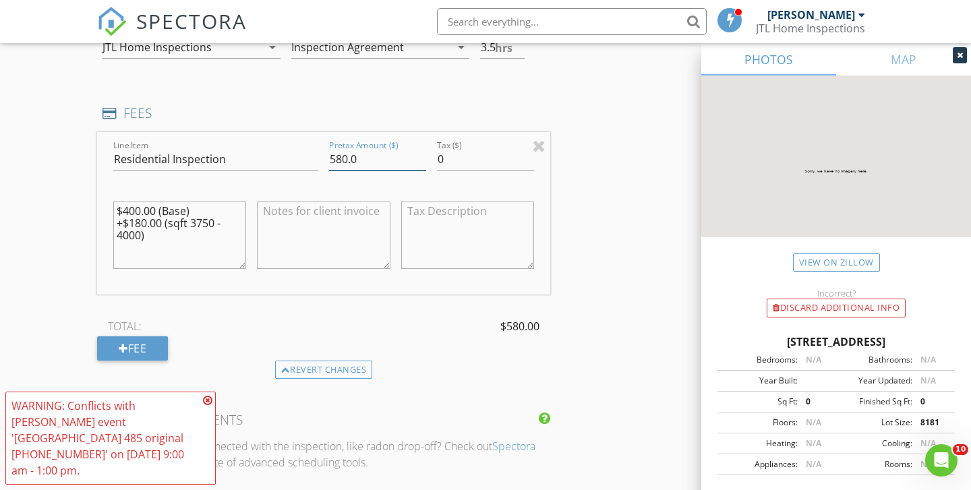
drag, startPoint x: 372, startPoint y: 155, endPoint x: 286, endPoint y: 155, distance: 85.7
click at [286, 155] on div "Line Item Residential Inspection Pretax Amount ($) 580.0 Tax ($) 0 $400.00 (Bas…" at bounding box center [323, 213] width 453 height 163
type input "545"
type input "545.99"
type input "545.9"
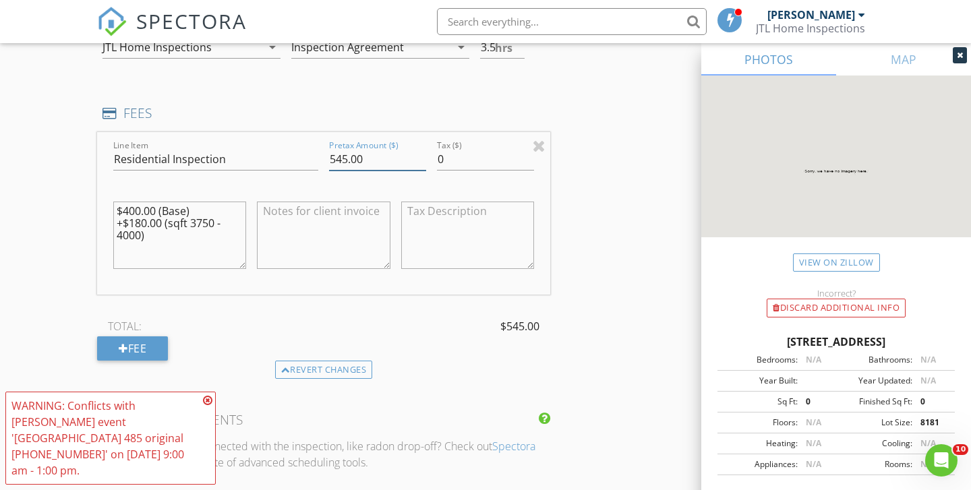
type input "545.00"
drag, startPoint x: 193, startPoint y: 247, endPoint x: 85, endPoint y: 167, distance: 134.1
click at [85, 167] on div "New Inspection Click here to use the New Order Form INSPECTOR(S) check_box Chri…" at bounding box center [485, 161] width 971 height 2469
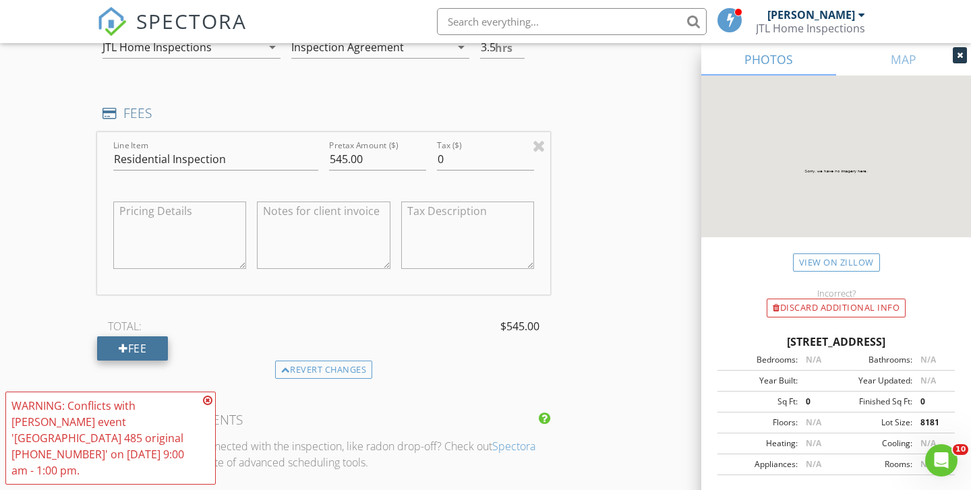
click at [114, 339] on div "Fee" at bounding box center [132, 349] width 71 height 24
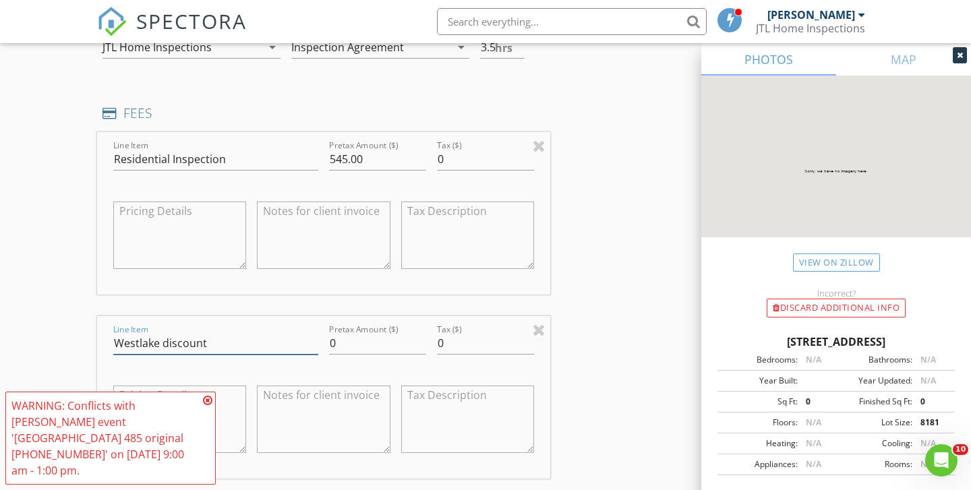
type input "Westlake discount"
click at [345, 340] on input "0" at bounding box center [377, 344] width 97 height 22
type input "-60"
type input "-60.00"
click at [611, 391] on div "INSPECTOR(S) check_box Chris Lohberg PRIMARY Chris Lohberg arrow_drop_down chec…" at bounding box center [485, 275] width 777 height 2543
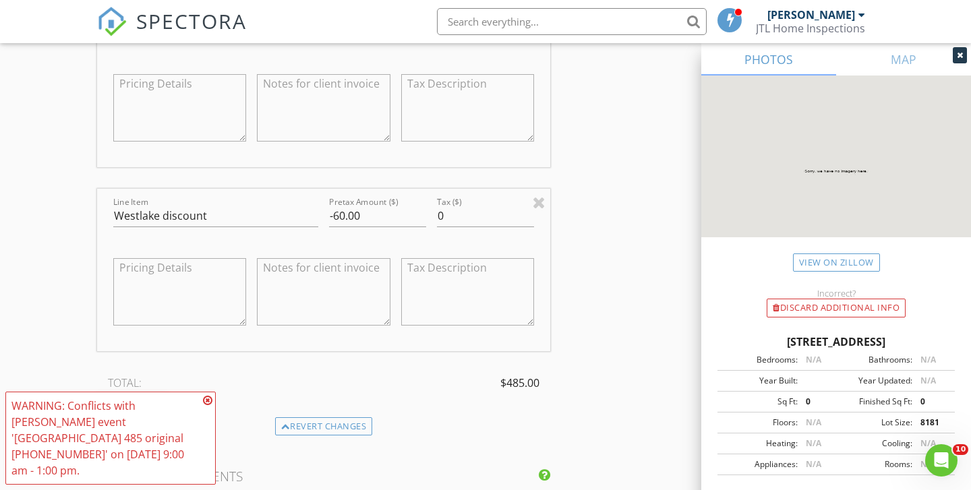
scroll to position [1310, 0]
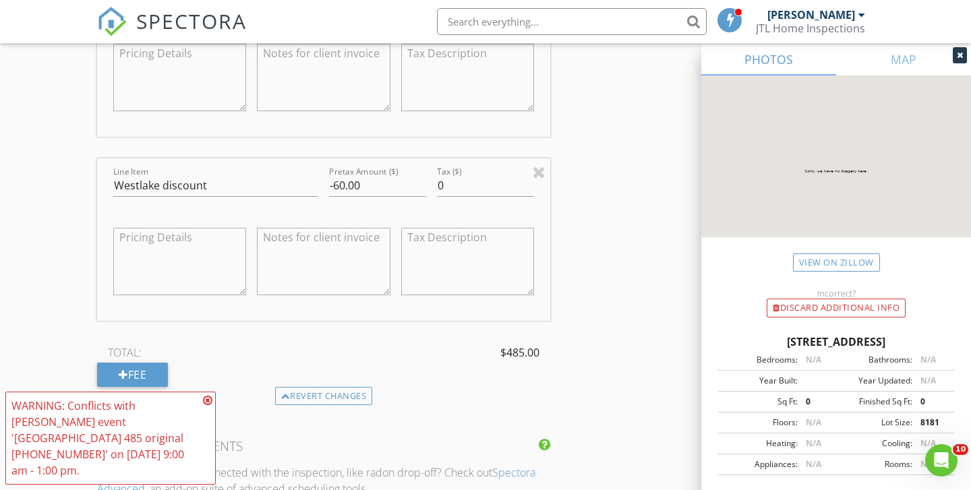
click at [210, 406] on icon at bounding box center [207, 400] width 9 height 11
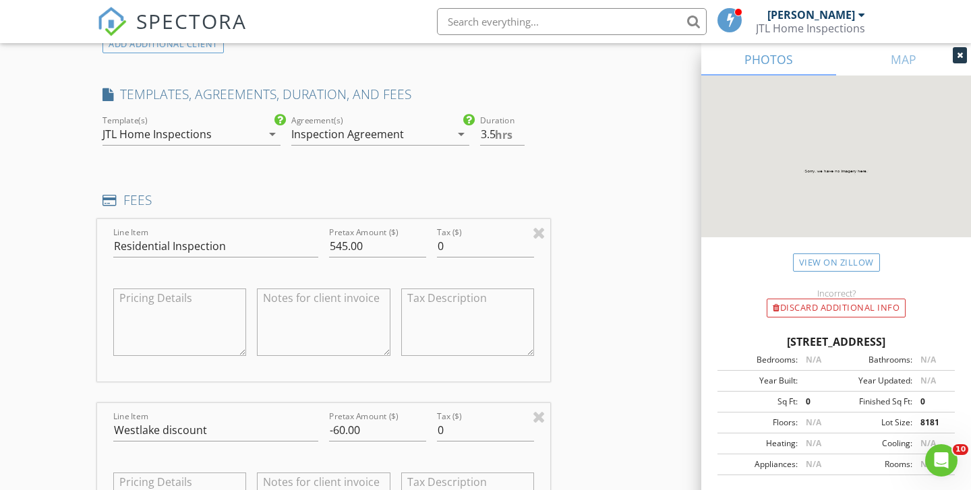
scroll to position [1104, 0]
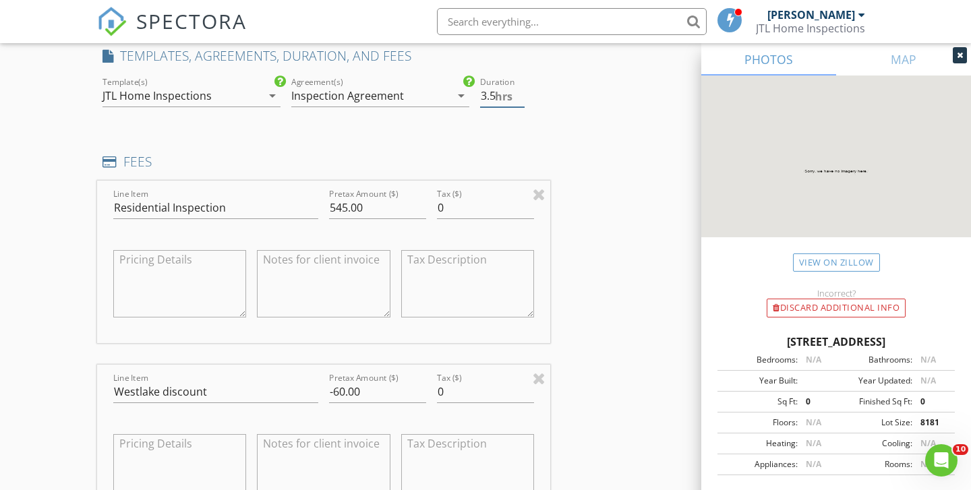
type input "4"
click at [521, 90] on input "4" at bounding box center [502, 96] width 45 height 22
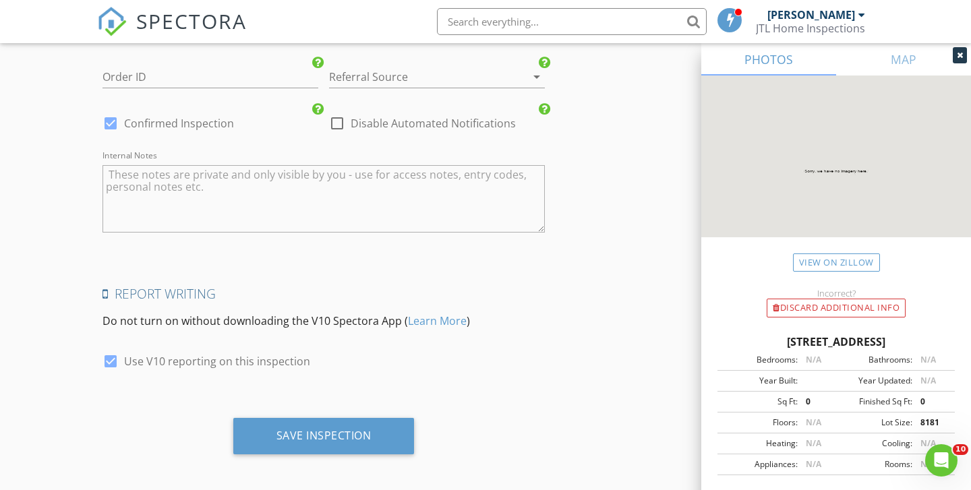
scroll to position [2235, 0]
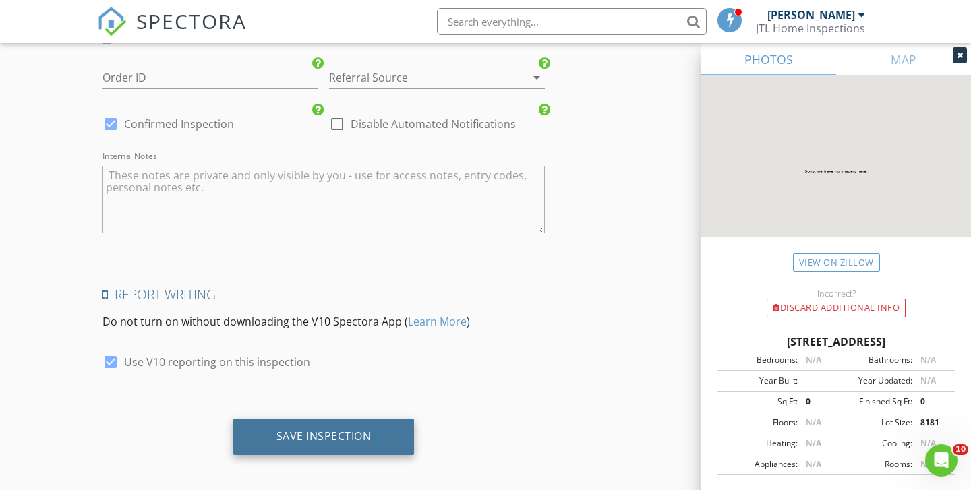
click at [310, 432] on div "Save Inspection" at bounding box center [324, 436] width 95 height 13
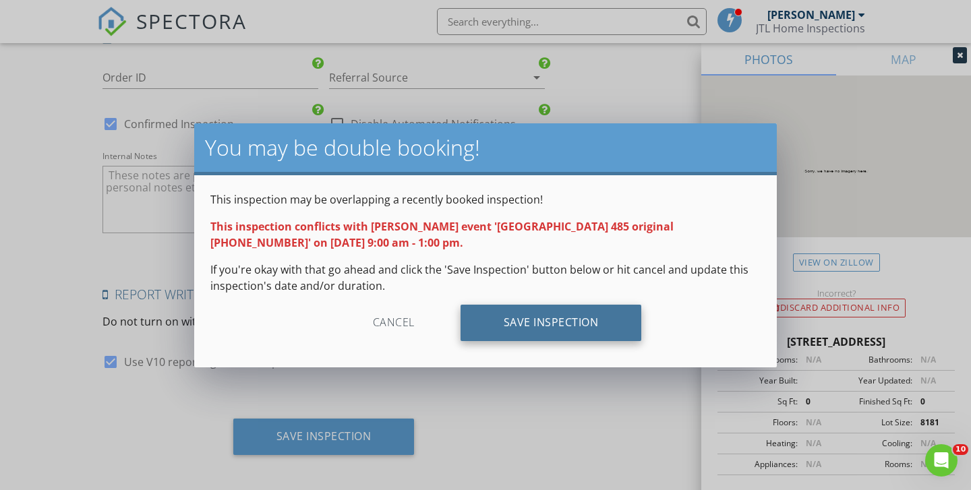
click at [560, 314] on div "Save Inspection" at bounding box center [551, 323] width 181 height 36
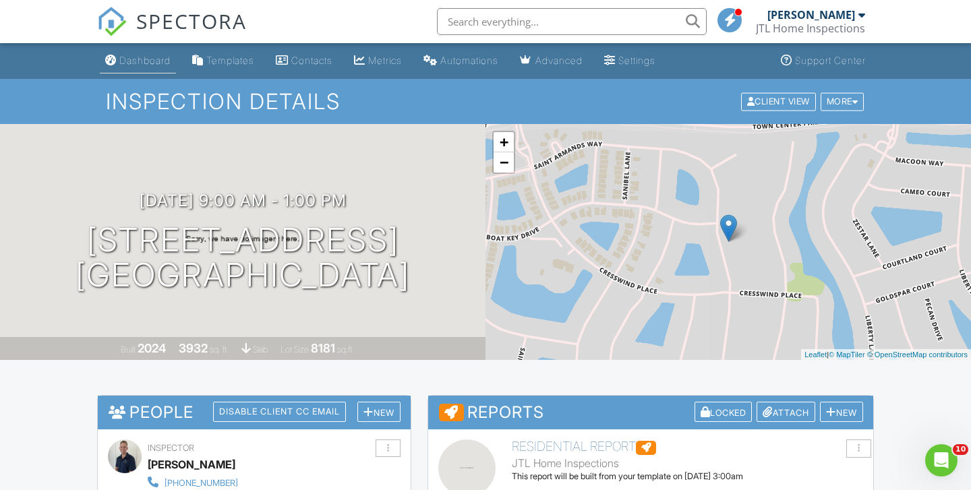
click at [131, 47] on li "Dashboard" at bounding box center [138, 61] width 82 height 36
click at [123, 60] on div "Dashboard" at bounding box center [144, 60] width 51 height 11
